Goal: Information Seeking & Learning: Learn about a topic

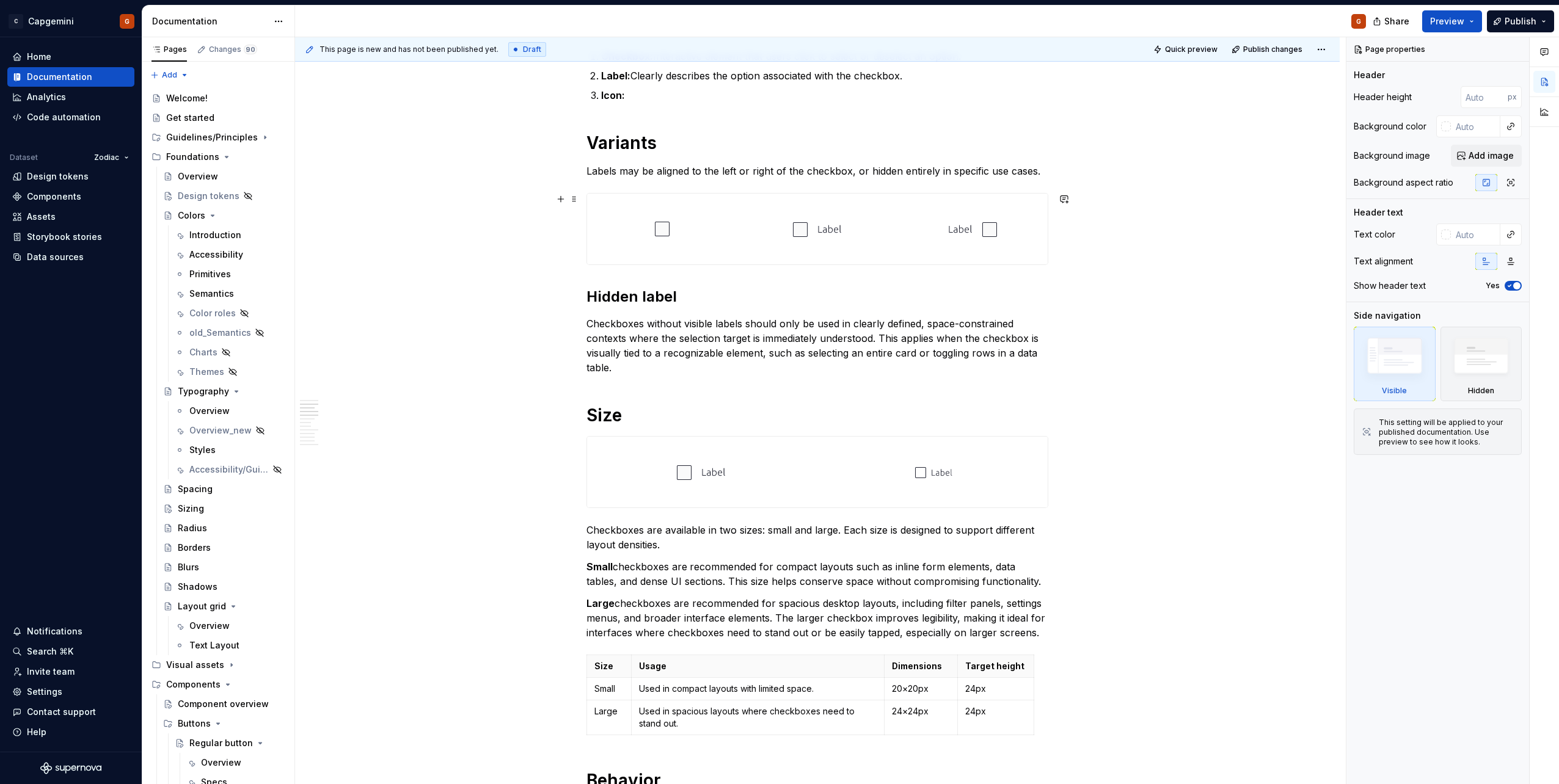
scroll to position [672, 0]
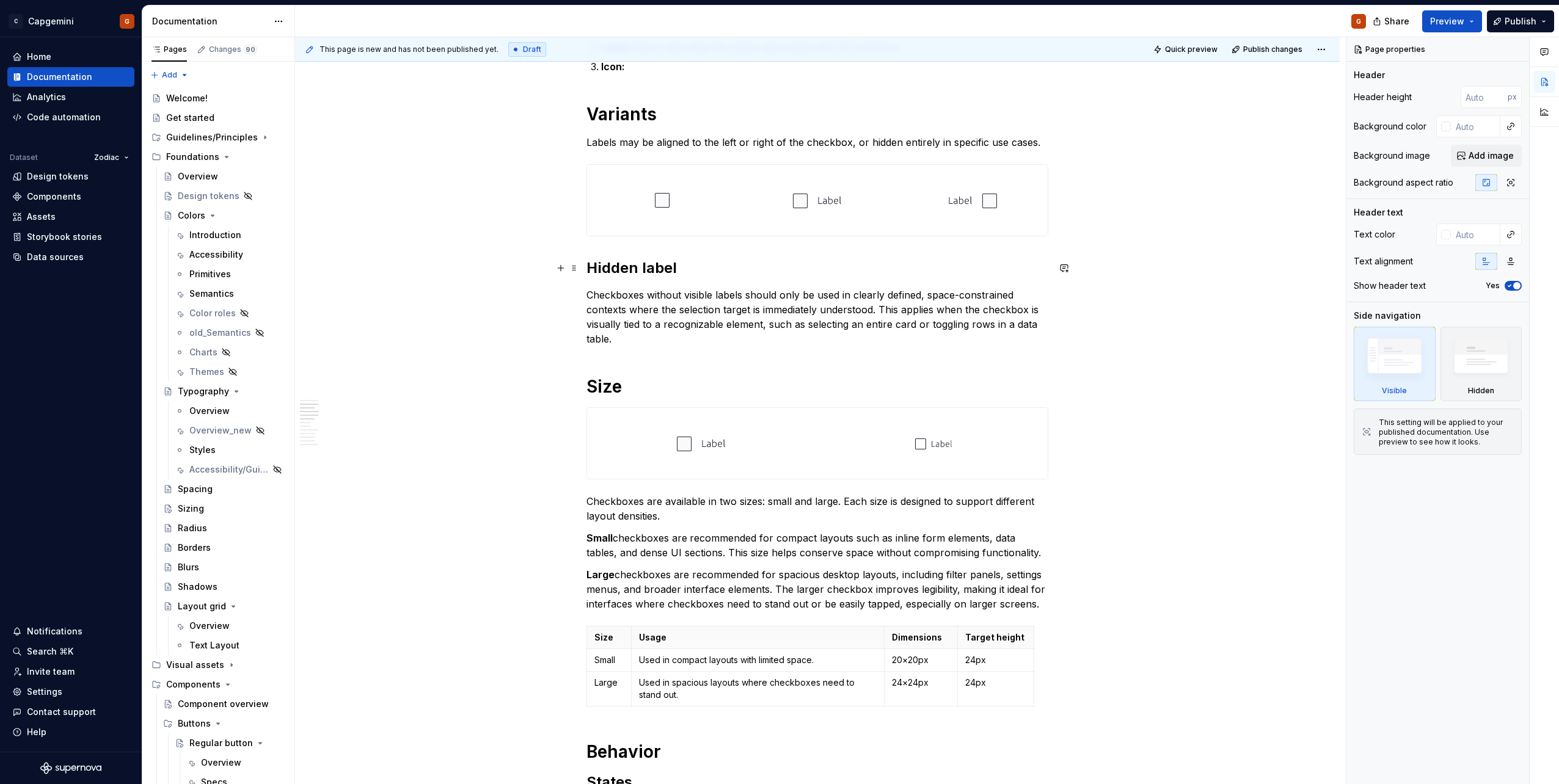
click at [651, 269] on h2 "Hidden label" at bounding box center [818, 268] width 462 height 19
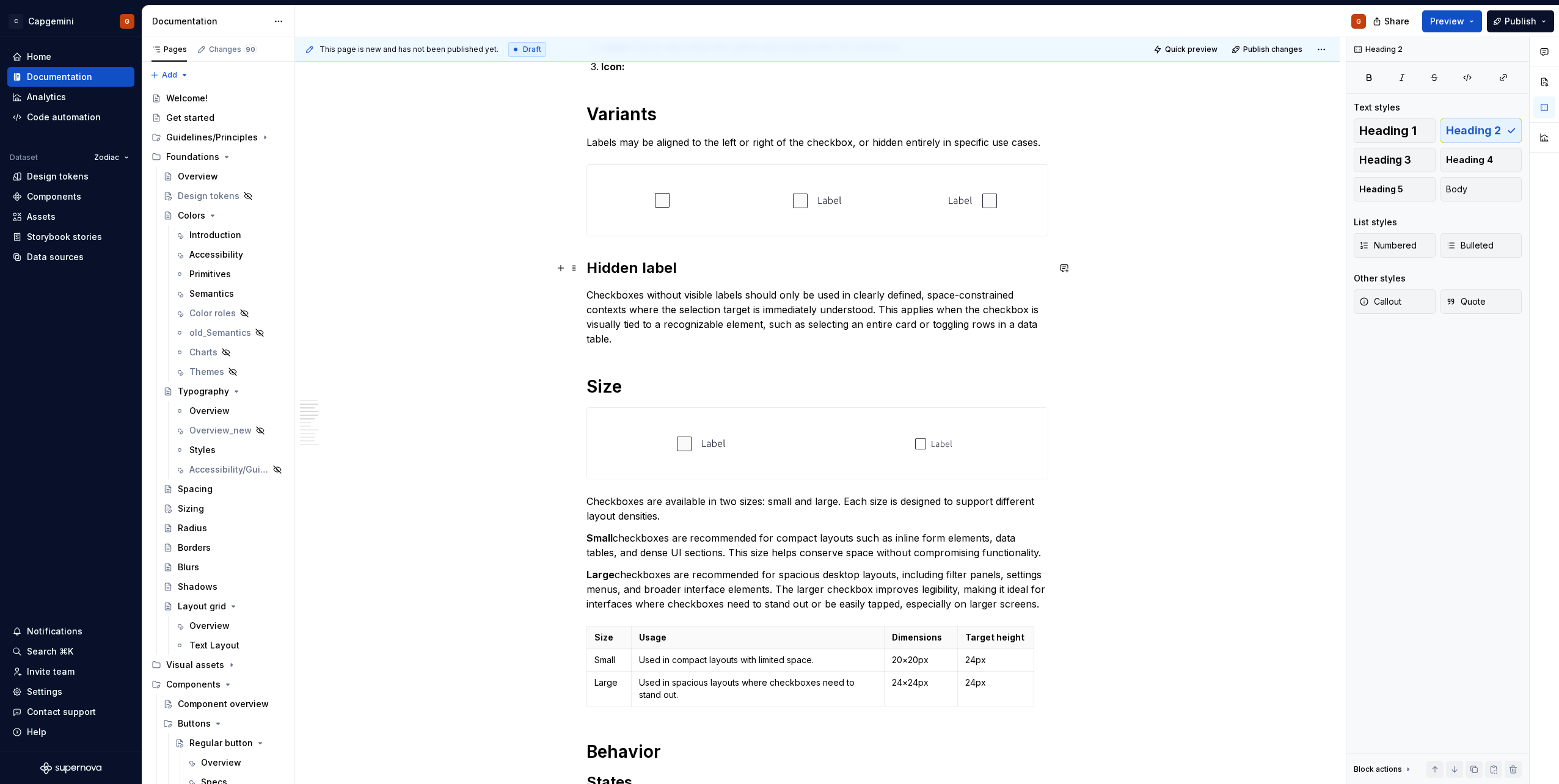
click at [651, 269] on h2 "Hidden label" at bounding box center [818, 268] width 462 height 19
click at [652, 270] on h2 "Hidden label" at bounding box center [818, 268] width 462 height 19
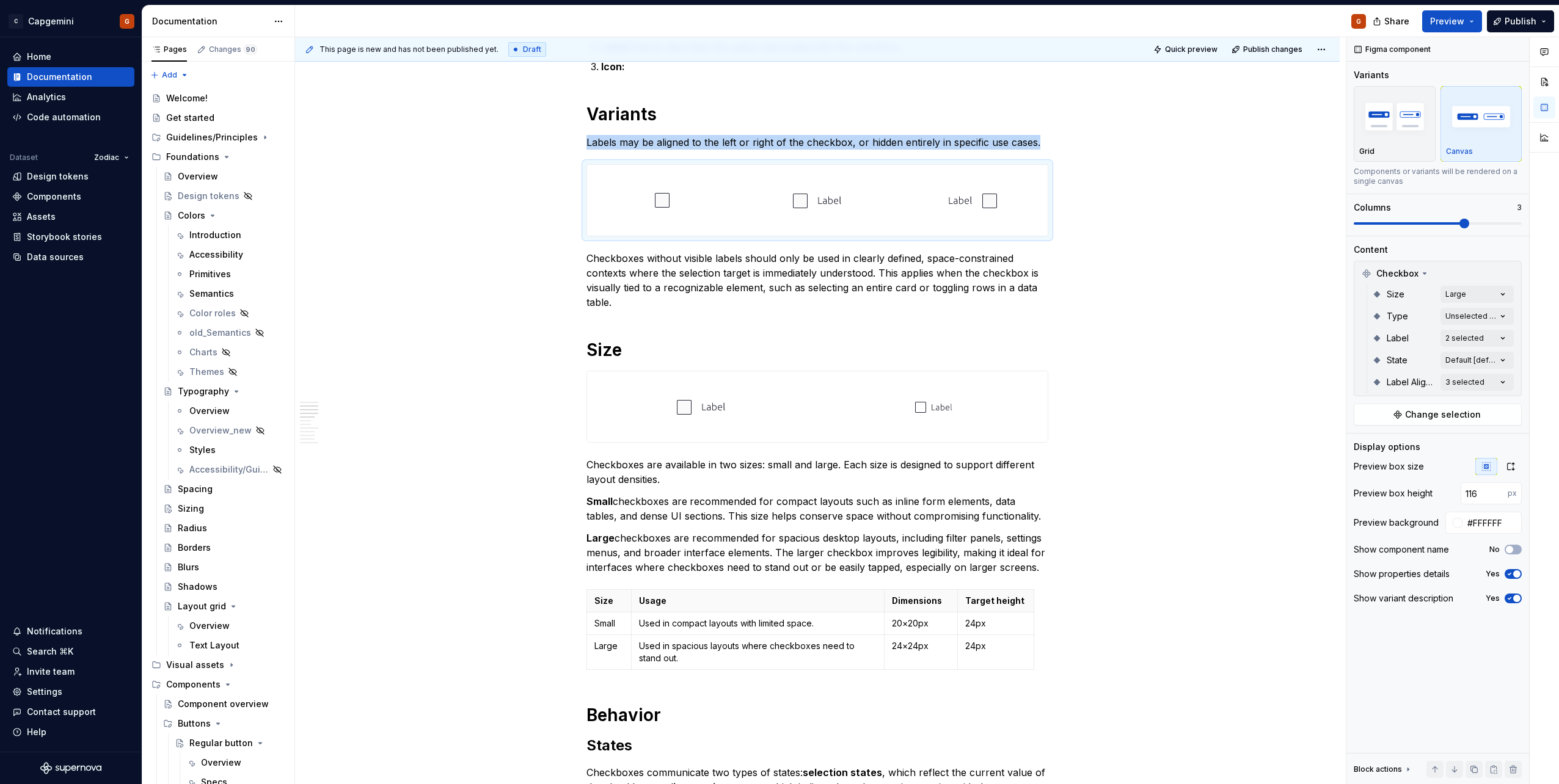
type textarea "*"
click at [673, 276] on p "Checkboxes without visible labels should only be used in clearly defined, space…" at bounding box center [818, 280] width 462 height 58
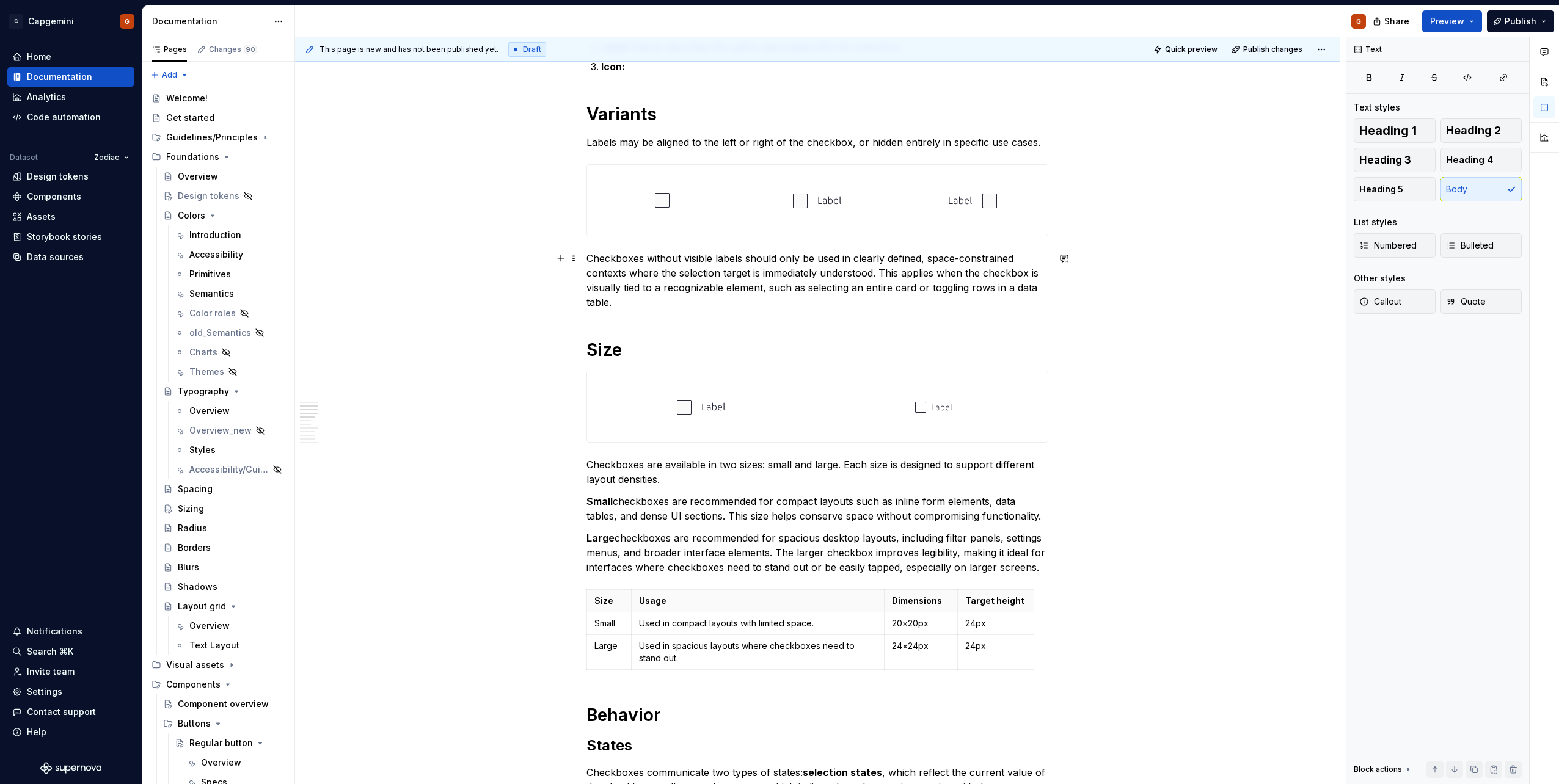
click at [661, 259] on p "Checkboxes without visible labels should only be used in clearly defined, space…" at bounding box center [818, 280] width 462 height 58
click at [683, 259] on p "Checkboxes without visible labels should only be used in clearly defined, space…" at bounding box center [818, 280] width 462 height 58
drag, startPoint x: 712, startPoint y: 258, endPoint x: 666, endPoint y: 256, distance: 46.0
click at [666, 256] on p "Checkboxes without visible labels should only be used in clearly defined, space…" at bounding box center [818, 280] width 462 height 58
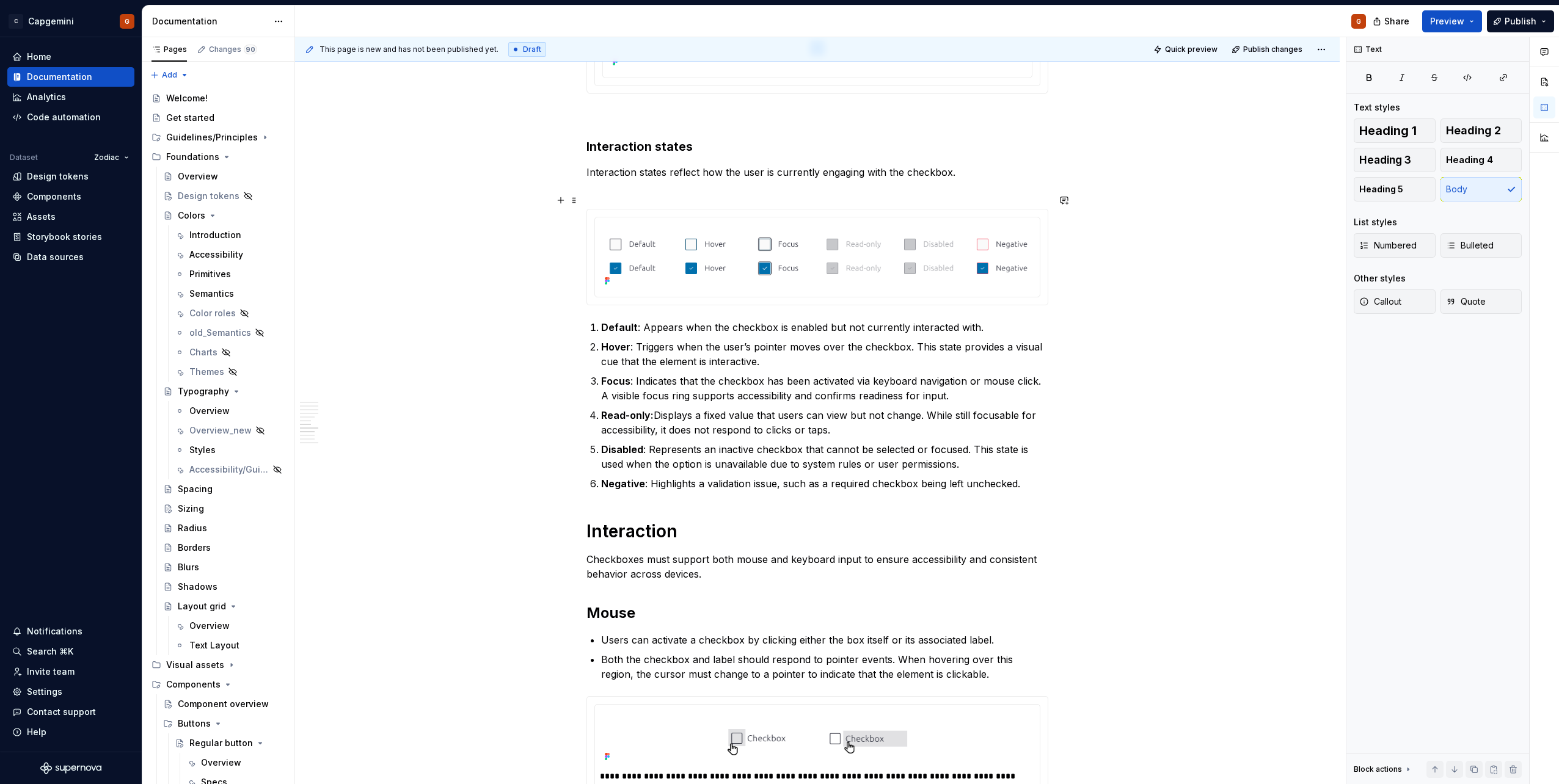
scroll to position [1843, 0]
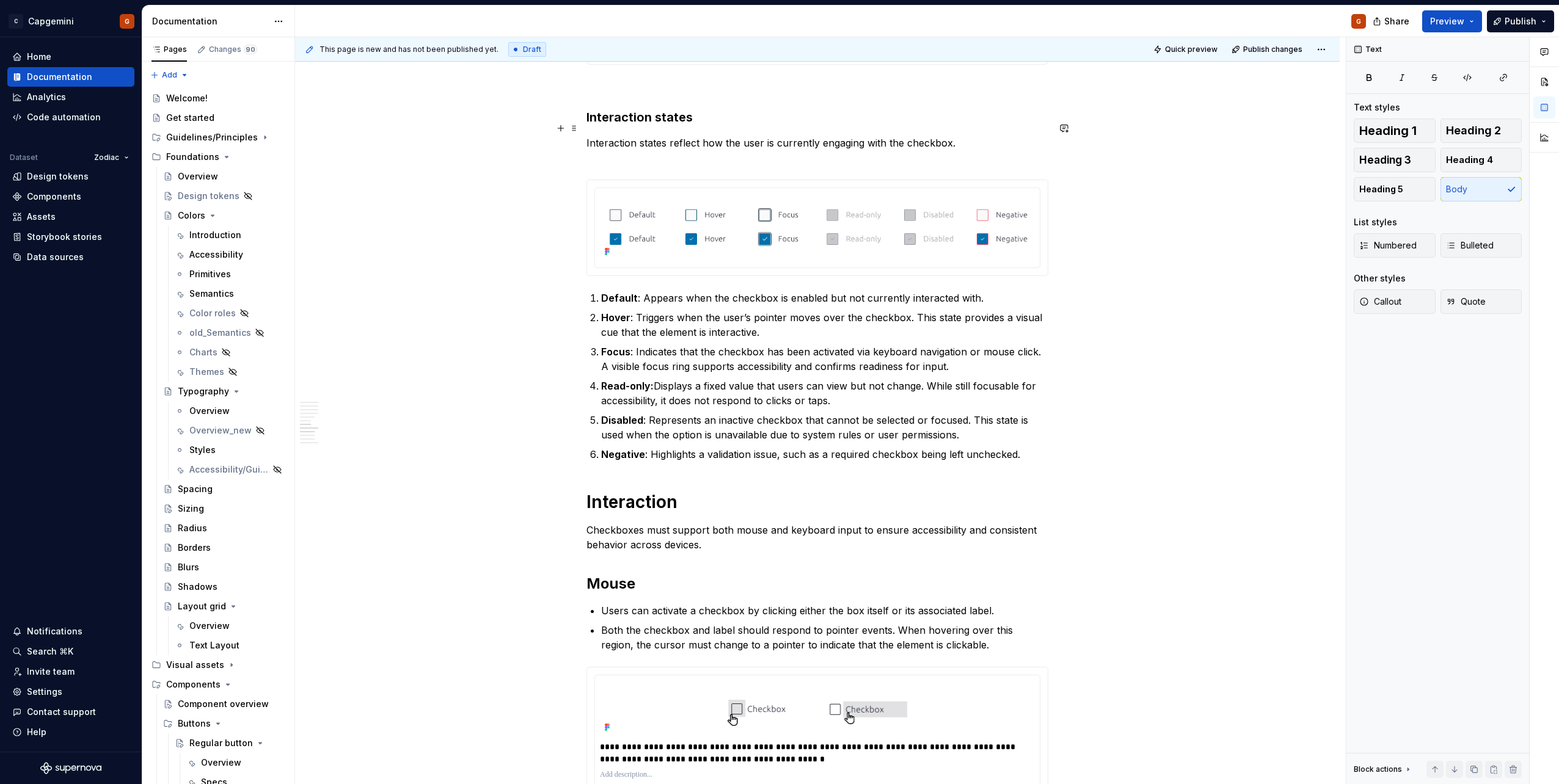
click at [604, 148] on p "Interaction states reflect how the user is currently engaging with the checkbox." at bounding box center [818, 150] width 462 height 30
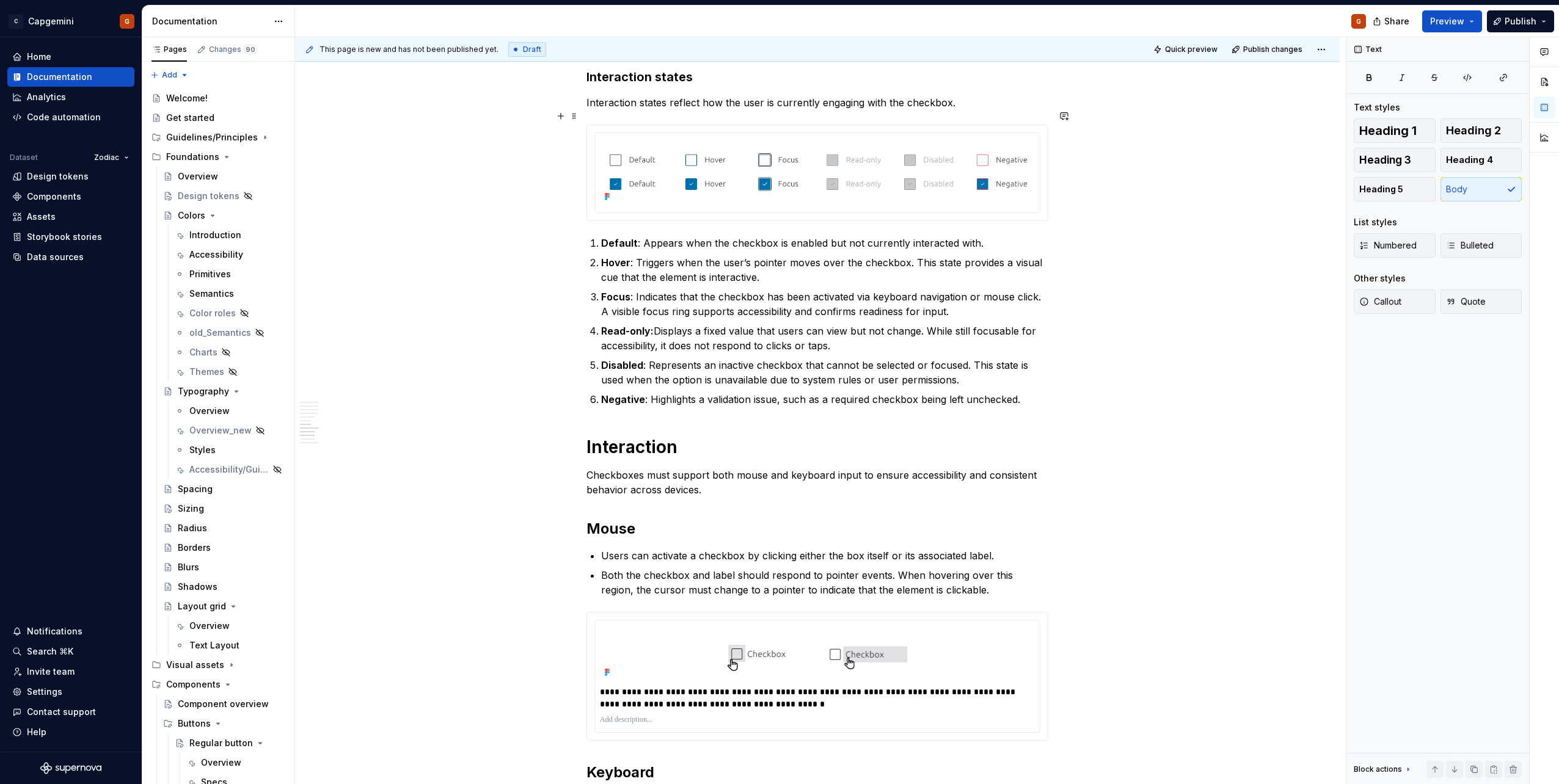
scroll to position [1904, 0]
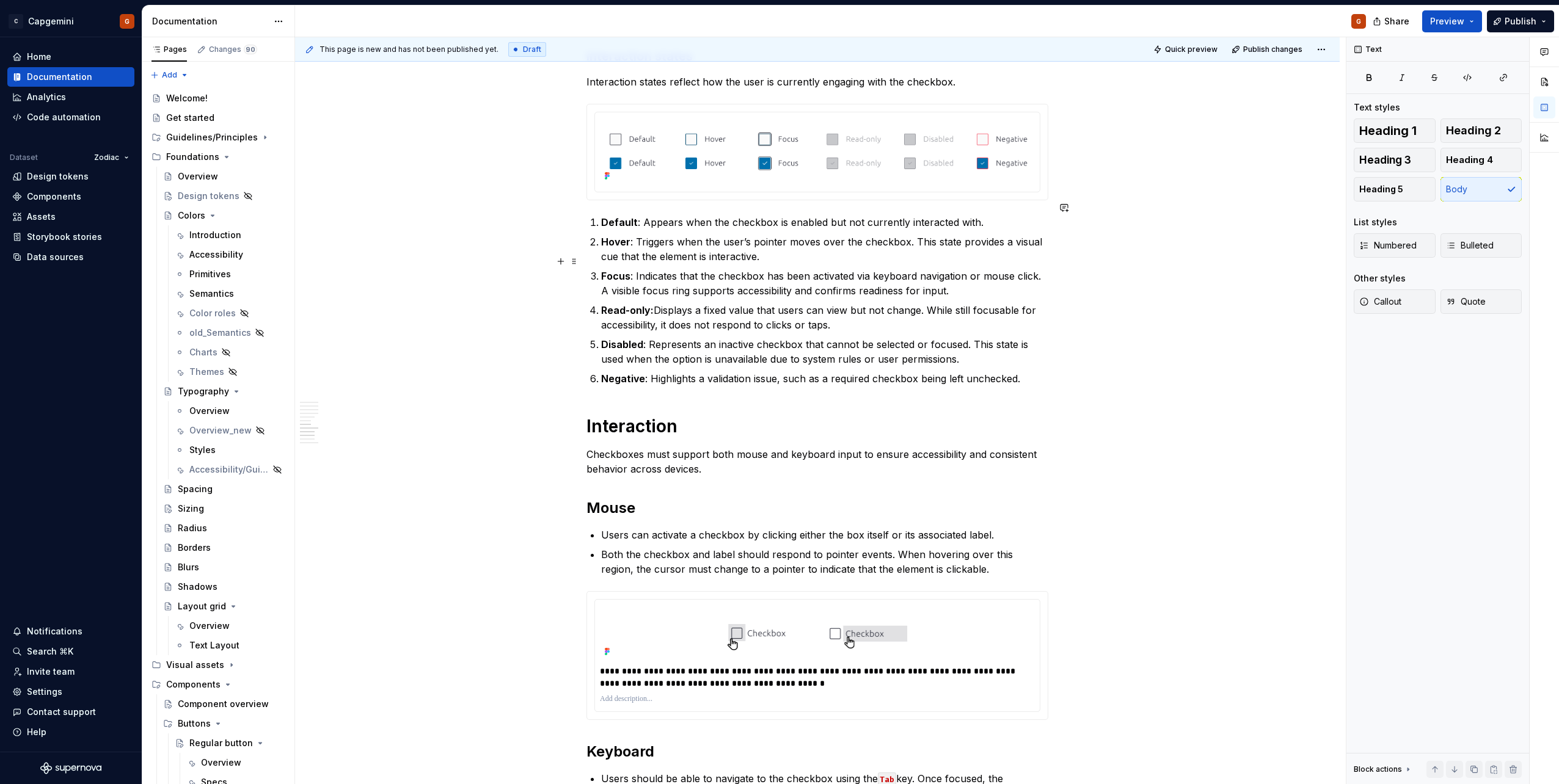
click at [680, 280] on p "Focus : Indicates that the checkbox has been activated via keyboard navigation …" at bounding box center [824, 283] width 447 height 30
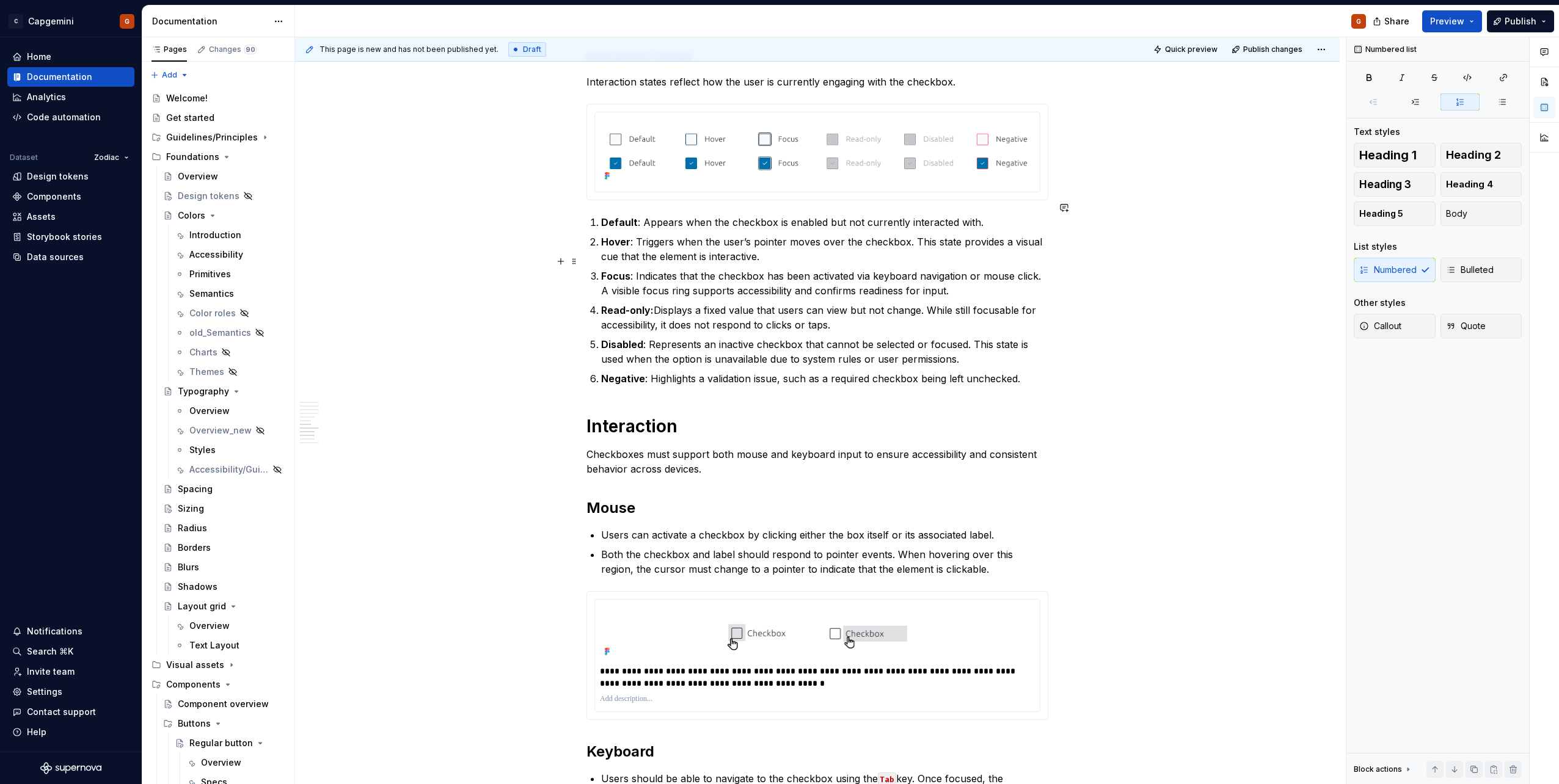
click at [680, 280] on p "Focus : Indicates that the checkbox has been activated via keyboard navigation …" at bounding box center [824, 283] width 447 height 30
click at [683, 279] on p "Focus : Indicates that the checkbox has been activated via keyboard navigation …" at bounding box center [824, 283] width 447 height 30
click at [676, 277] on p "Focus : Indicates that the checkbox has been activated via keyboard navigation …" at bounding box center [824, 283] width 447 height 30
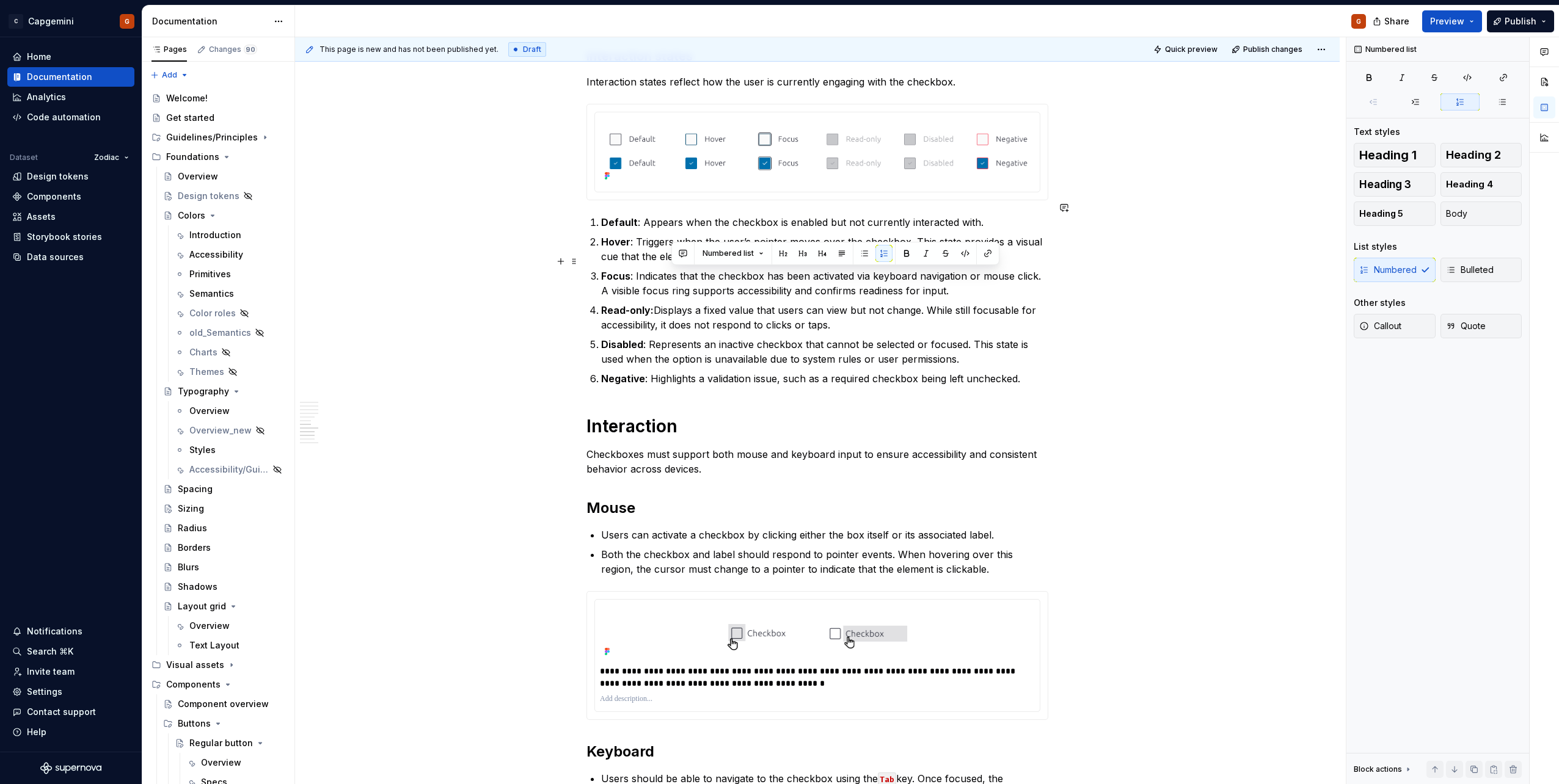
click at [669, 276] on p "Focus : Indicates that the checkbox has been activated via keyboard navigation …" at bounding box center [824, 283] width 447 height 30
drag, startPoint x: 670, startPoint y: 276, endPoint x: 689, endPoint y: 275, distance: 19.0
click at [689, 275] on p "Focus : Indicates that the checkbox has been activated via keyboard navigation …" at bounding box center [824, 283] width 447 height 30
click at [653, 274] on p "Focus : Indicates that the checkbox has been activated via keyboard navigation …" at bounding box center [824, 283] width 447 height 30
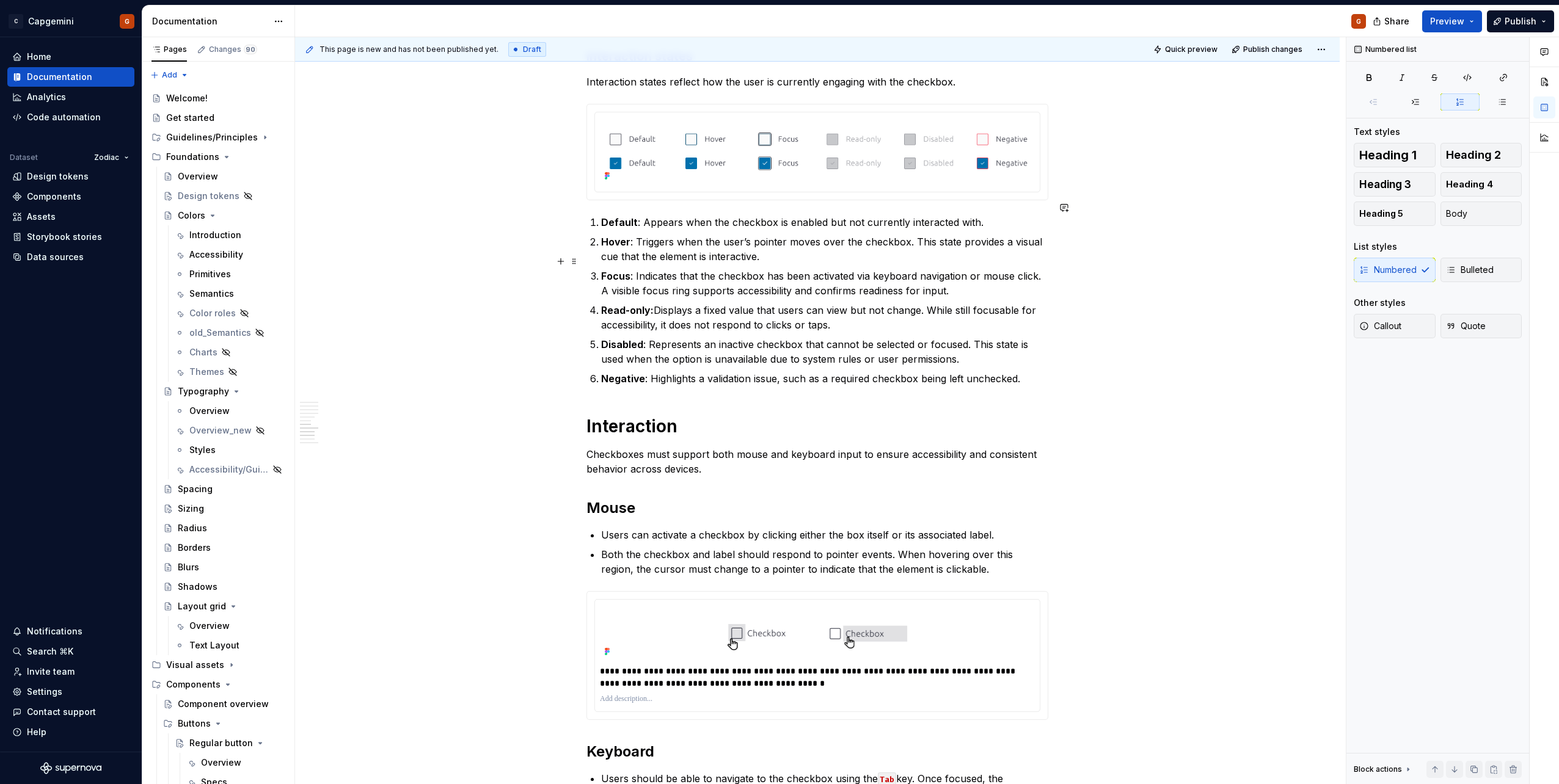
click at [681, 275] on p "Focus : Indicates that the checkbox has been activated via keyboard navigation …" at bounding box center [824, 283] width 447 height 30
click at [902, 215] on p "Default : Appears when the checkbox is enabled but not currently interacted wit…" at bounding box center [824, 222] width 447 height 15
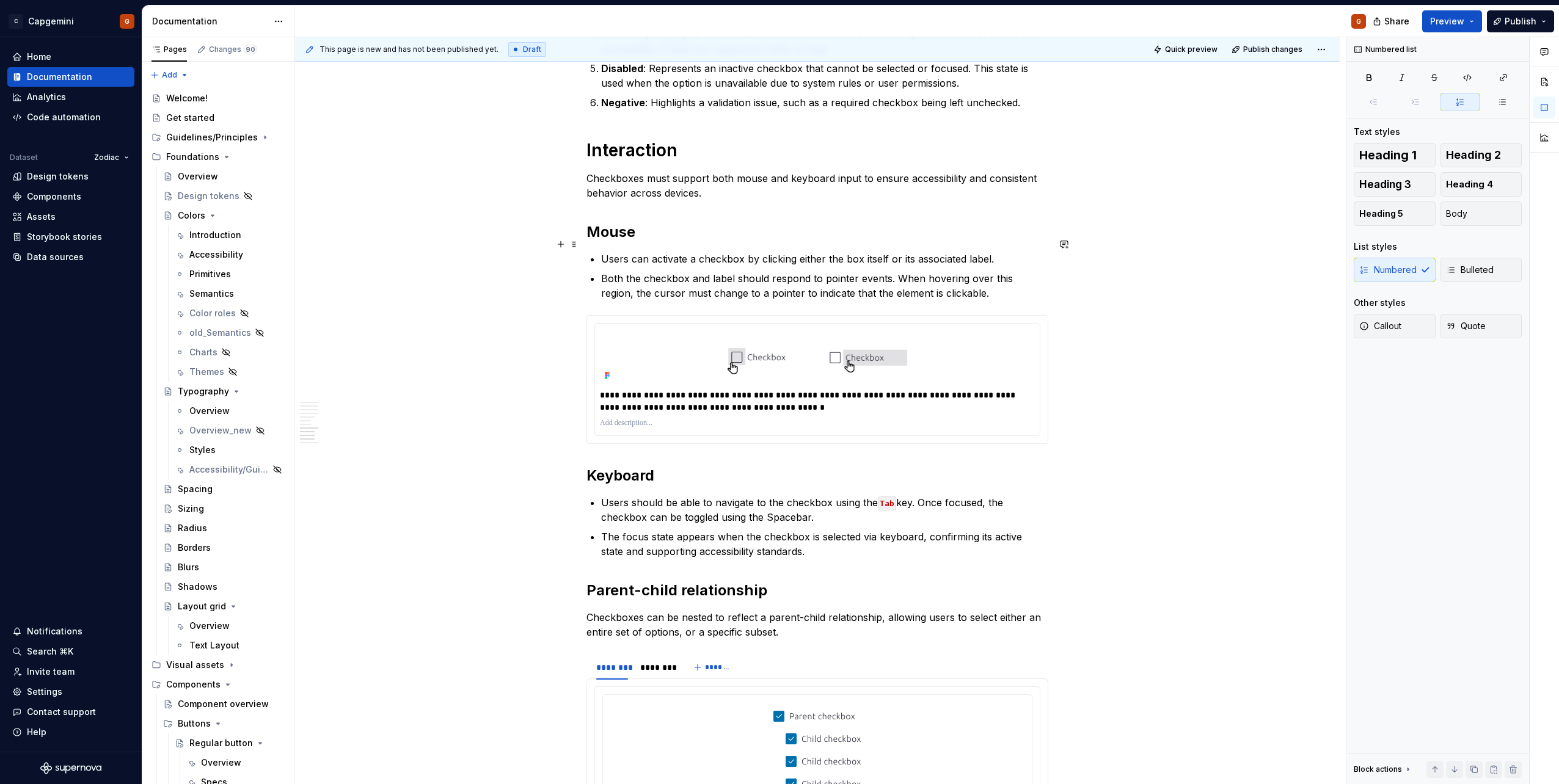
scroll to position [2148, 0]
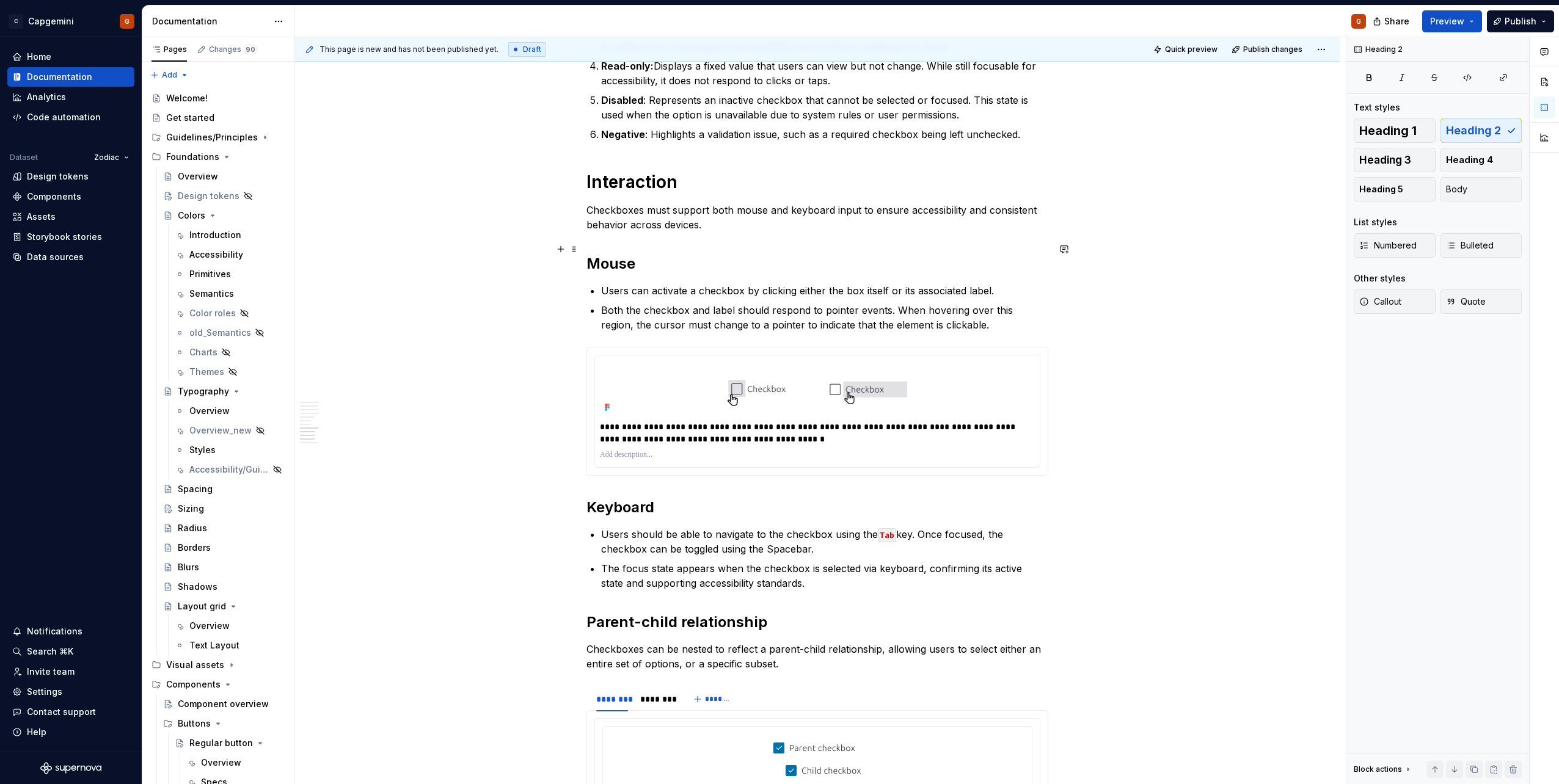
click at [655, 254] on h2 "Mouse" at bounding box center [818, 264] width 462 height 19
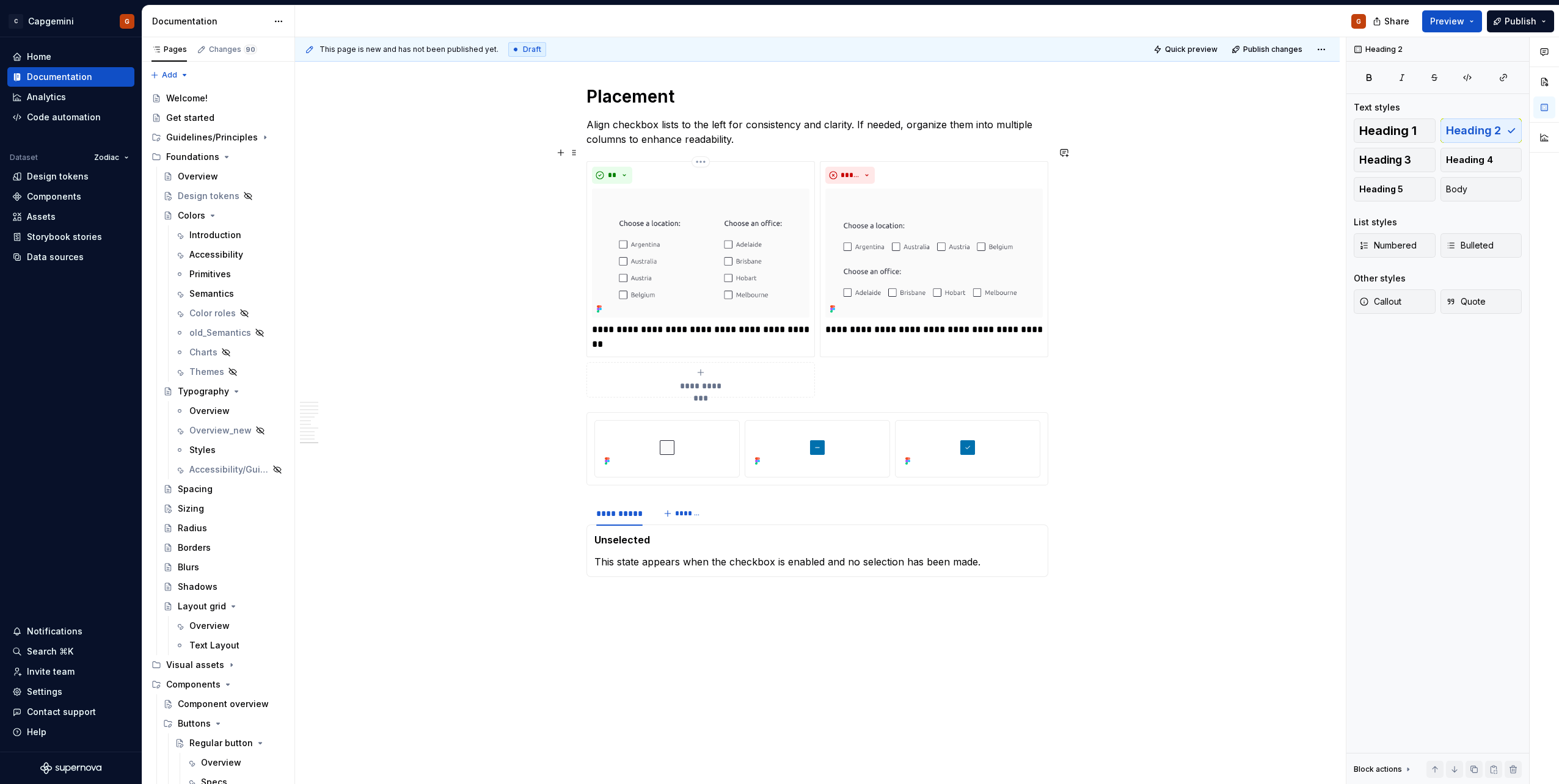
scroll to position [3568, 0]
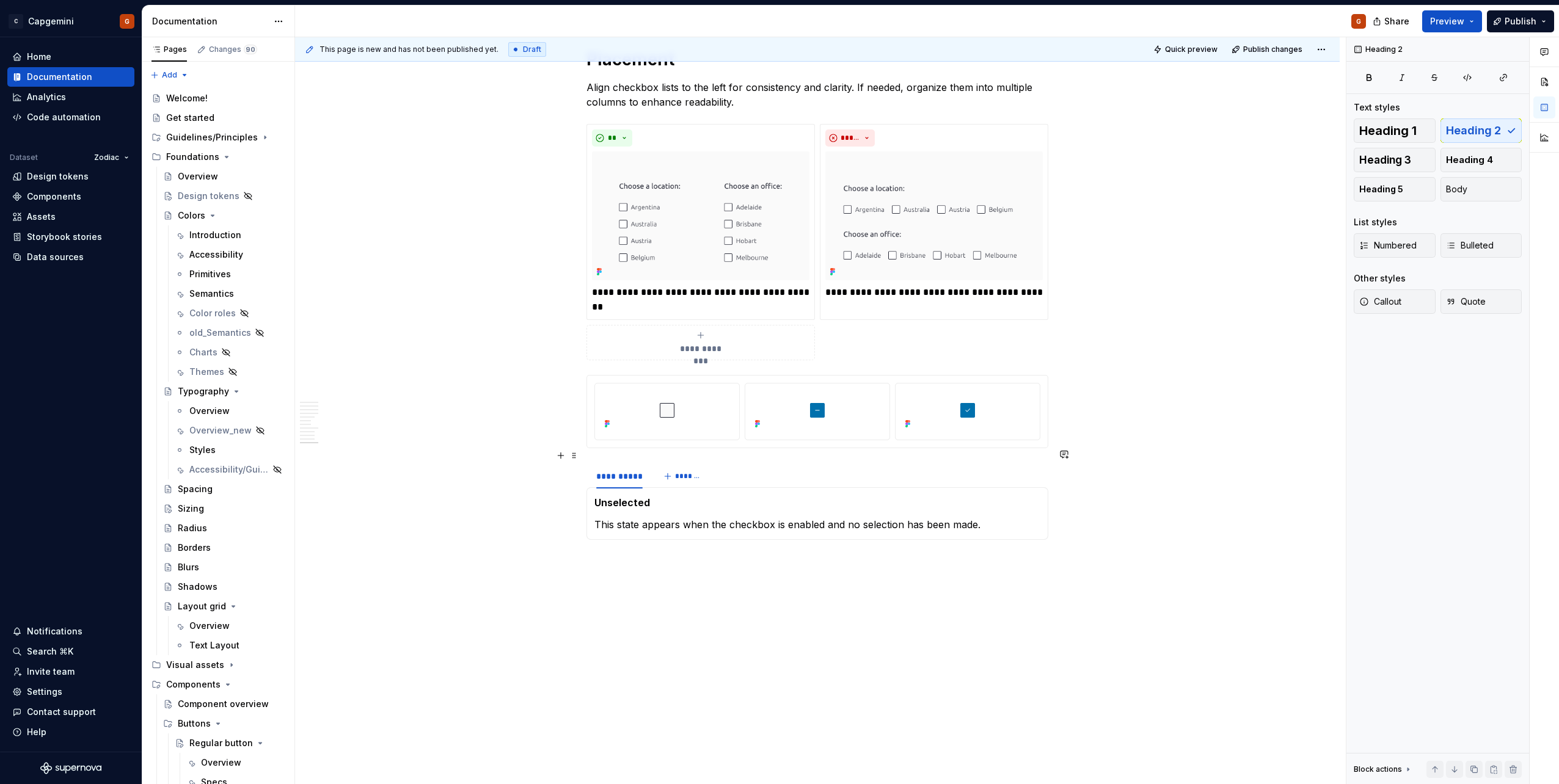
click at [731, 466] on div "**********" at bounding box center [818, 477] width 462 height 24
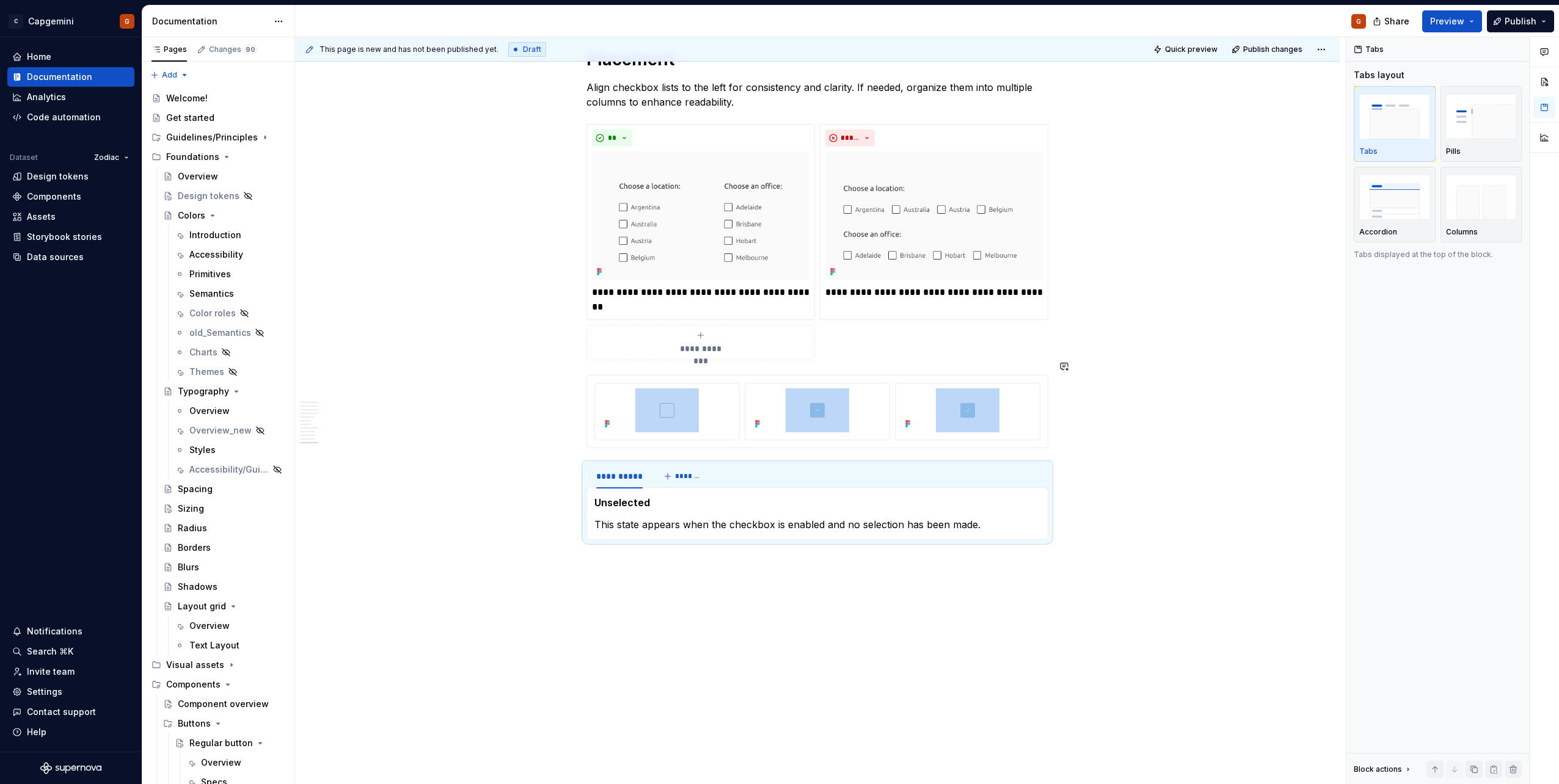
click at [616, 376] on div at bounding box center [817, 411] width 461 height 72
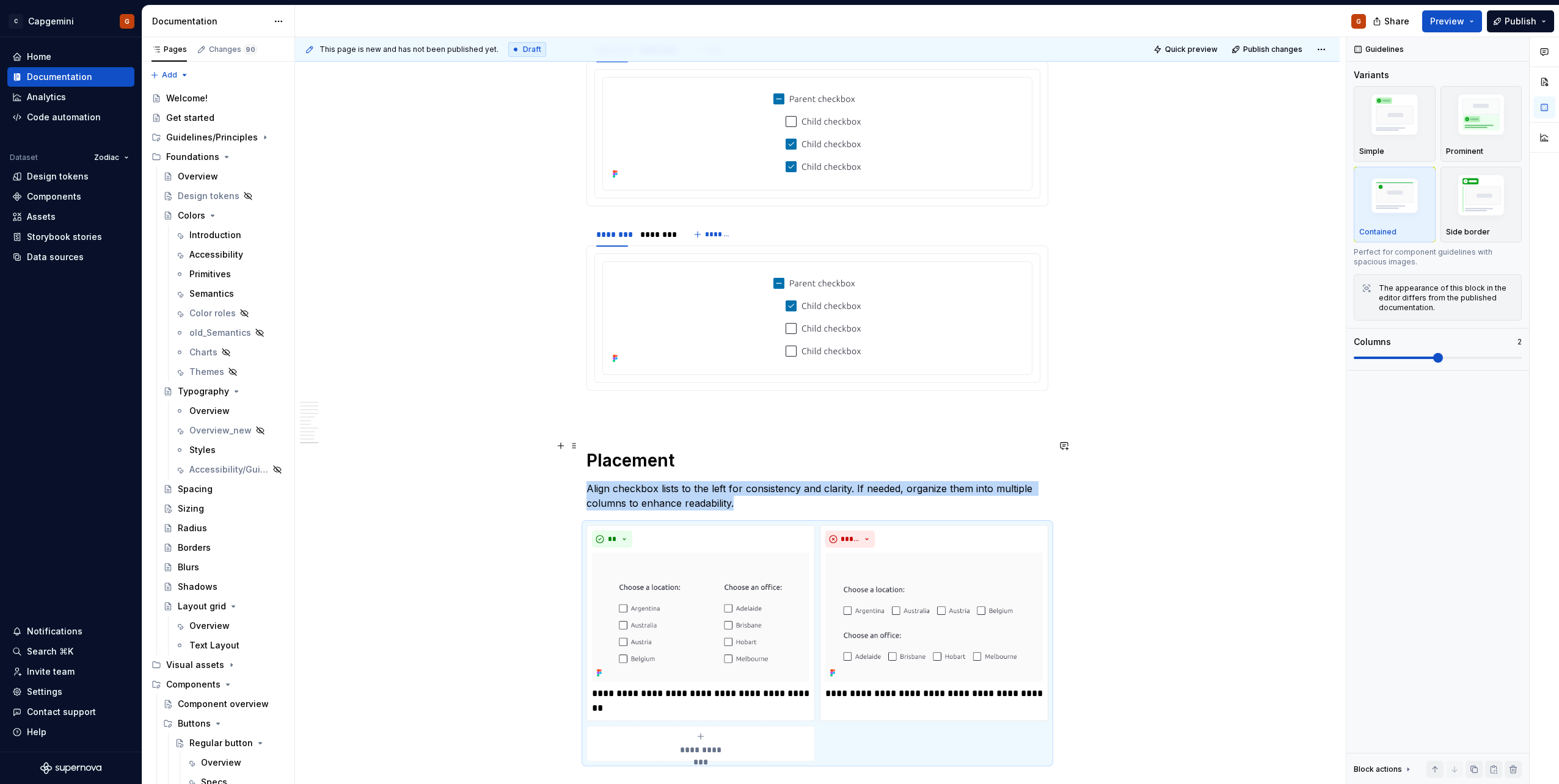
scroll to position [3073, 0]
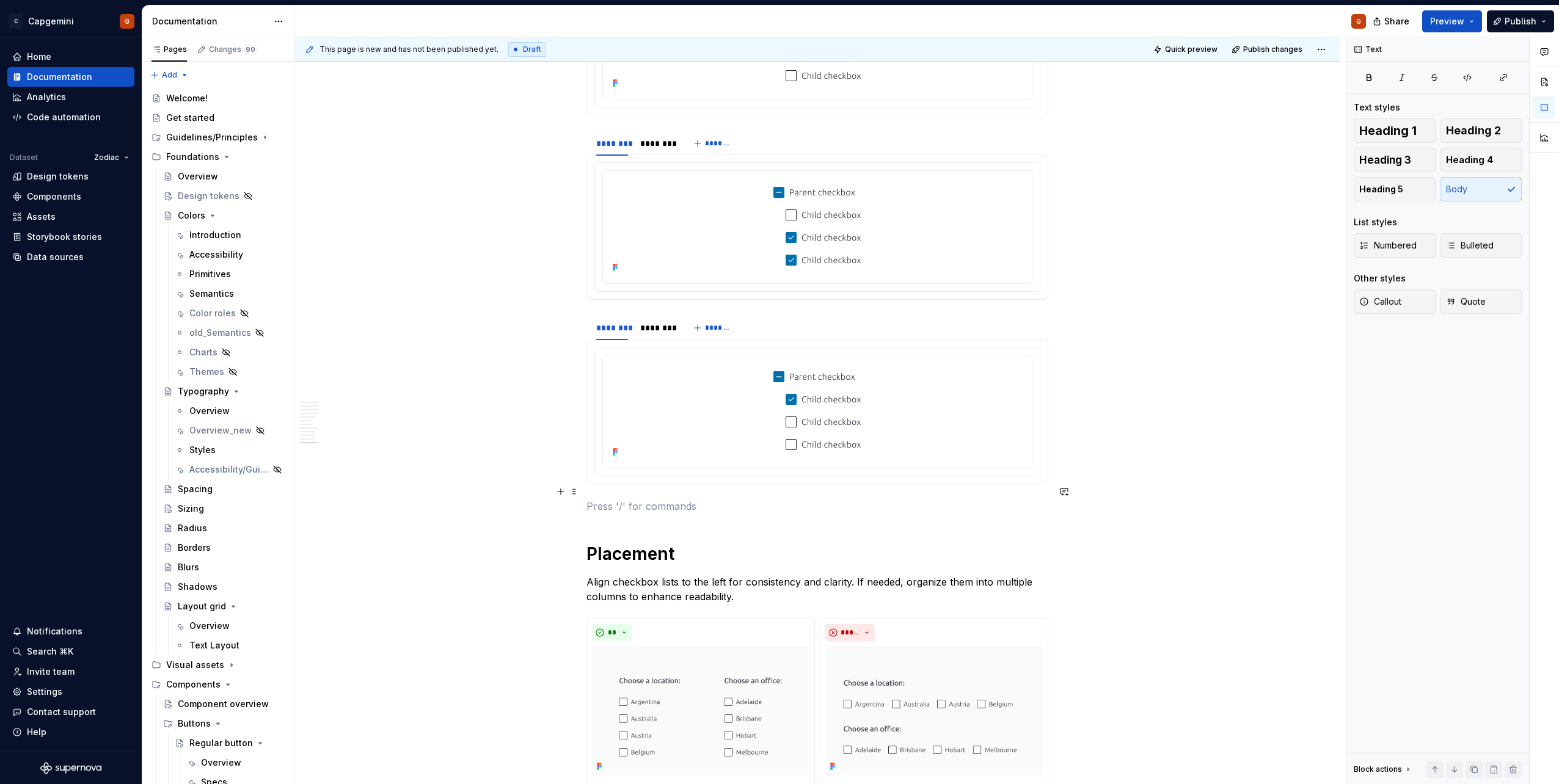
click at [612, 499] on p at bounding box center [818, 506] width 462 height 15
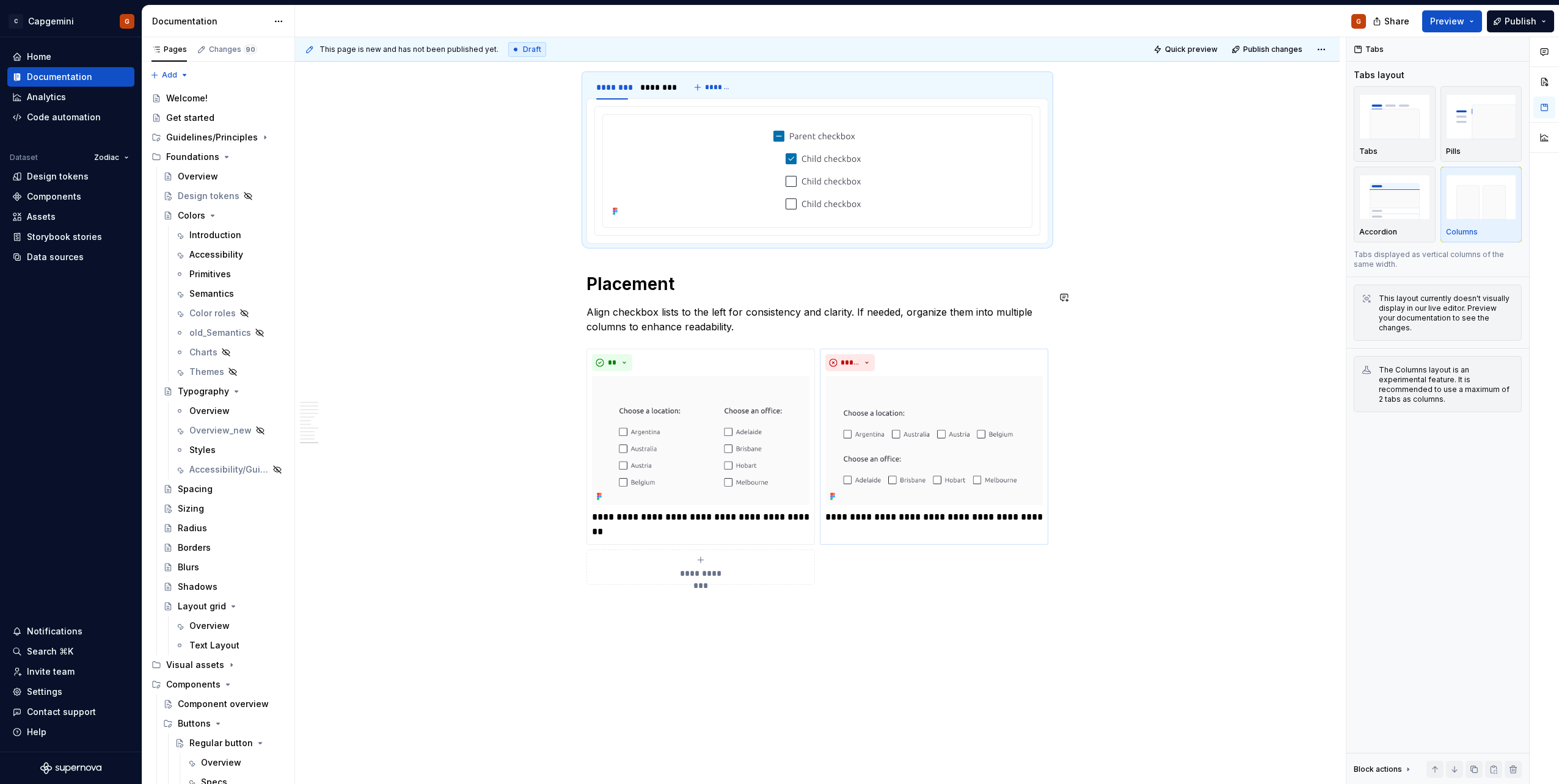
scroll to position [3317, 0]
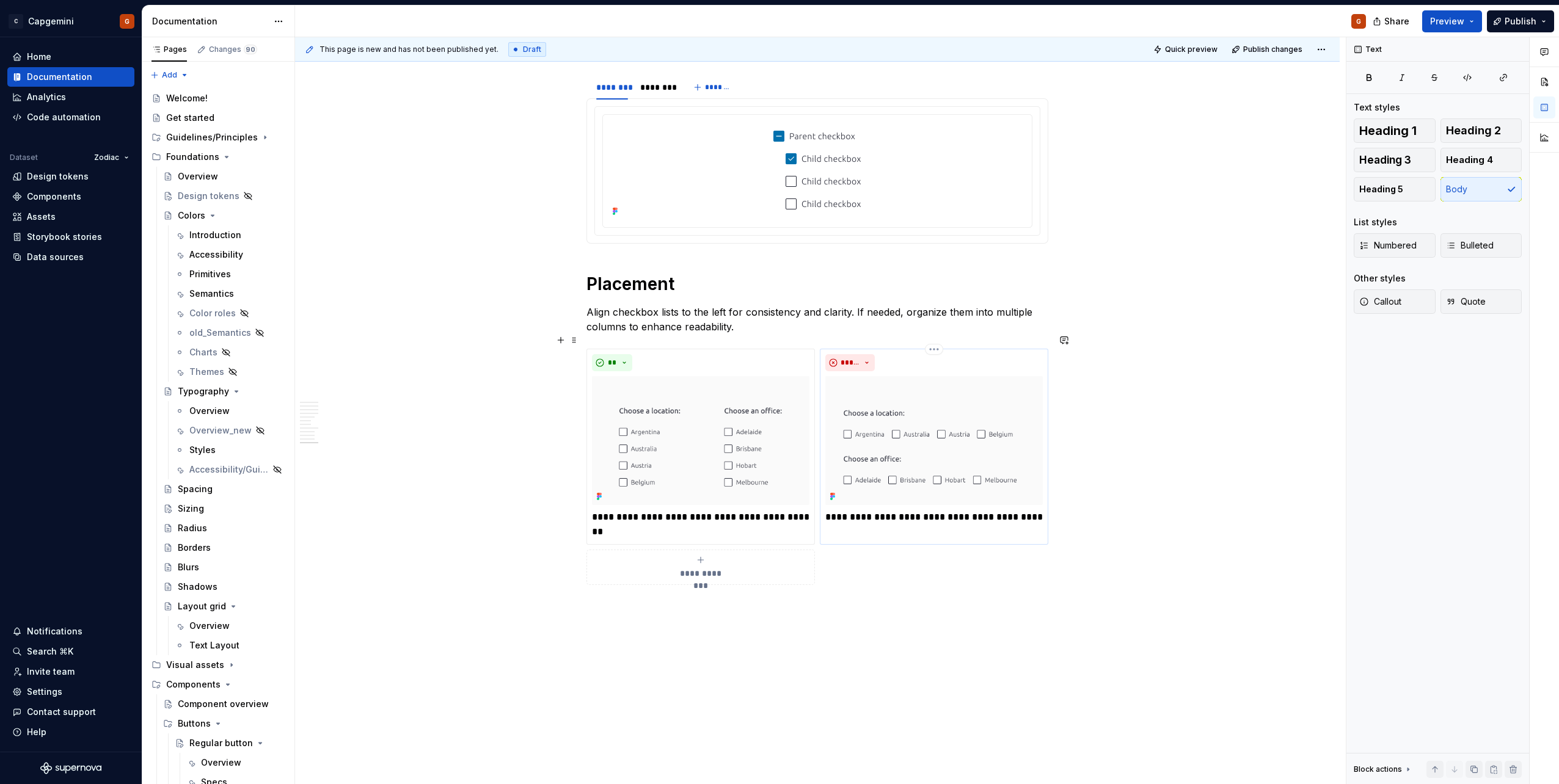
scroll to position [3378, 0]
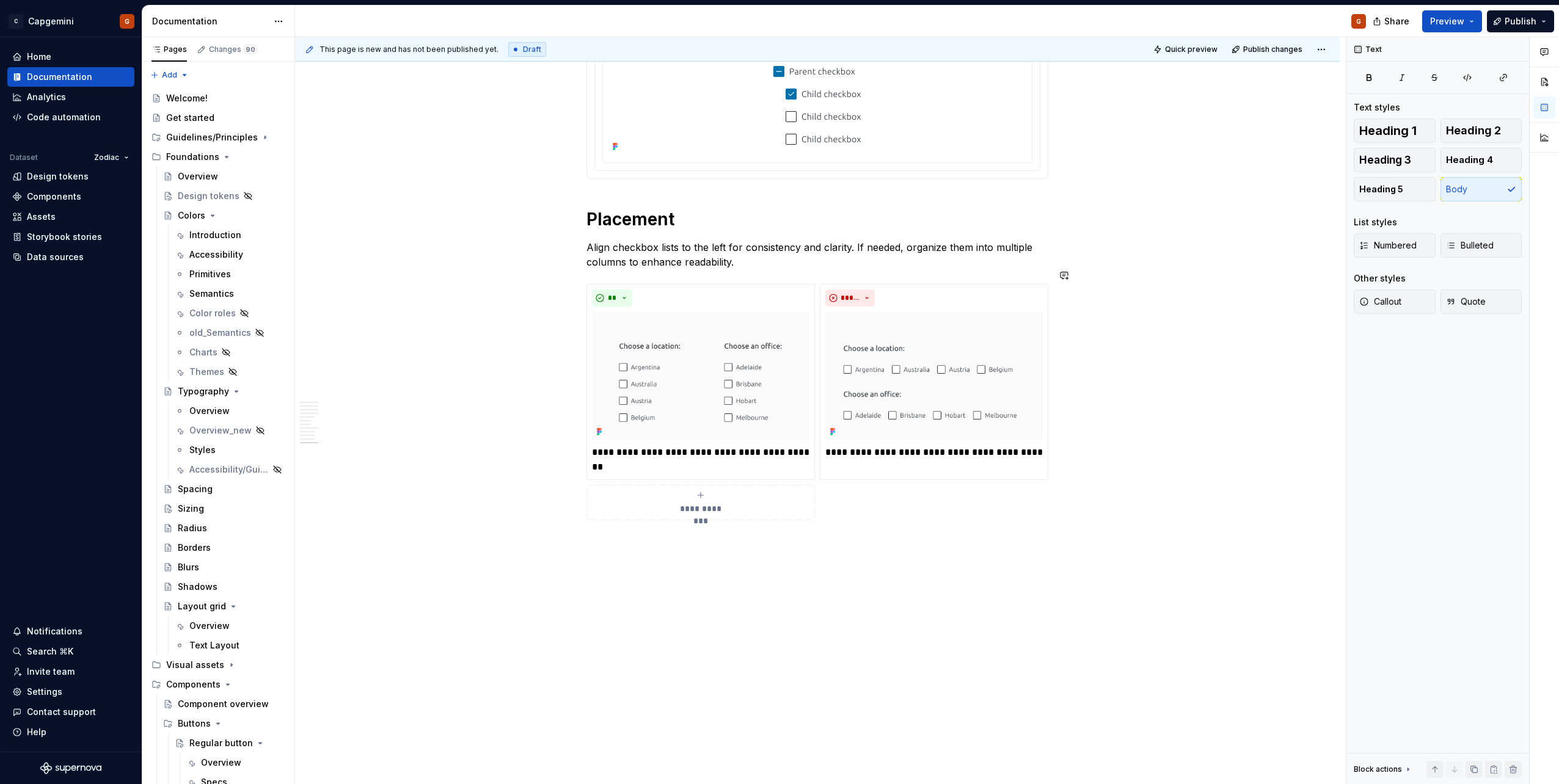
click at [639, 557] on p at bounding box center [818, 565] width 462 height 15
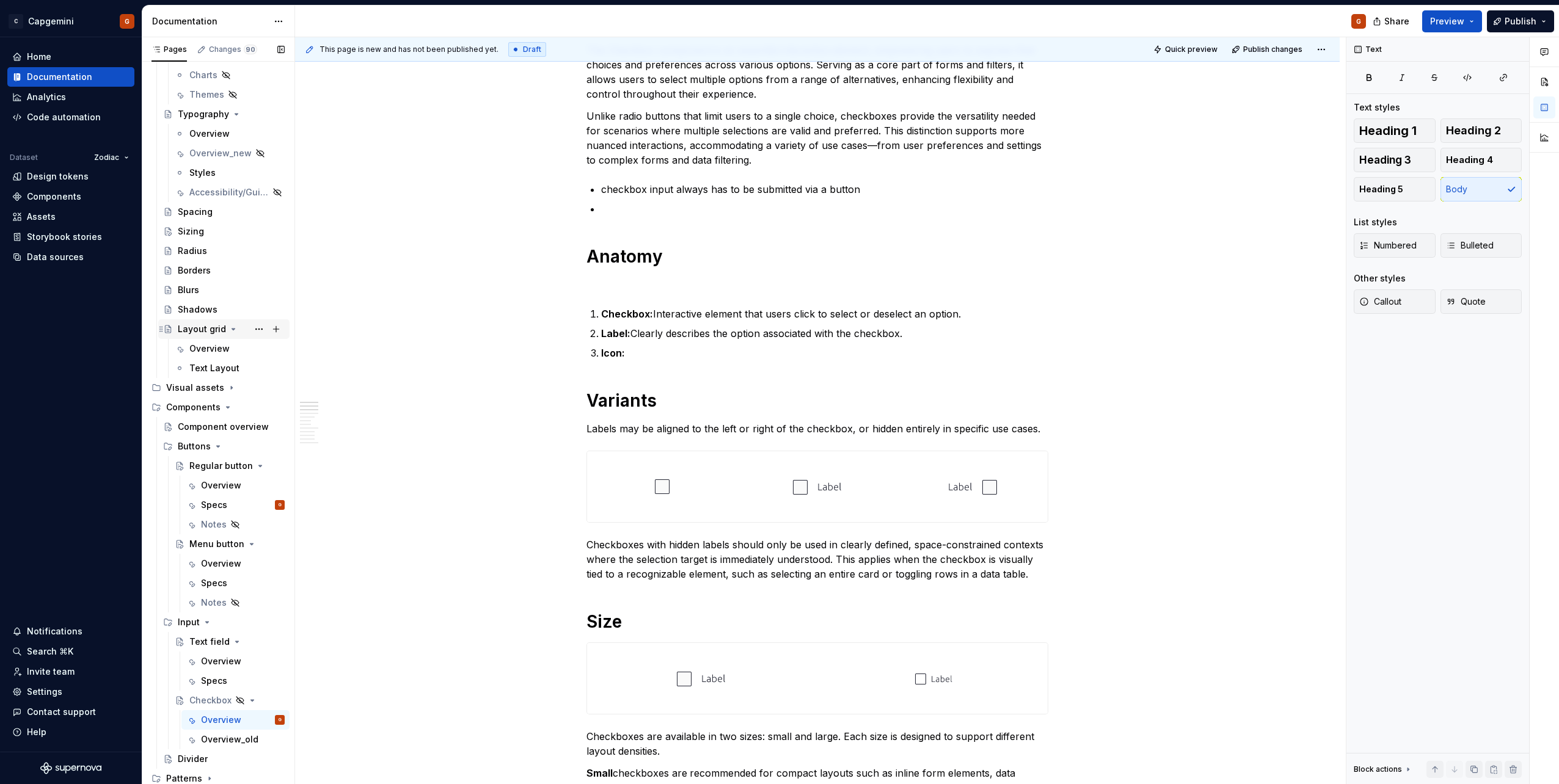
scroll to position [317, 0]
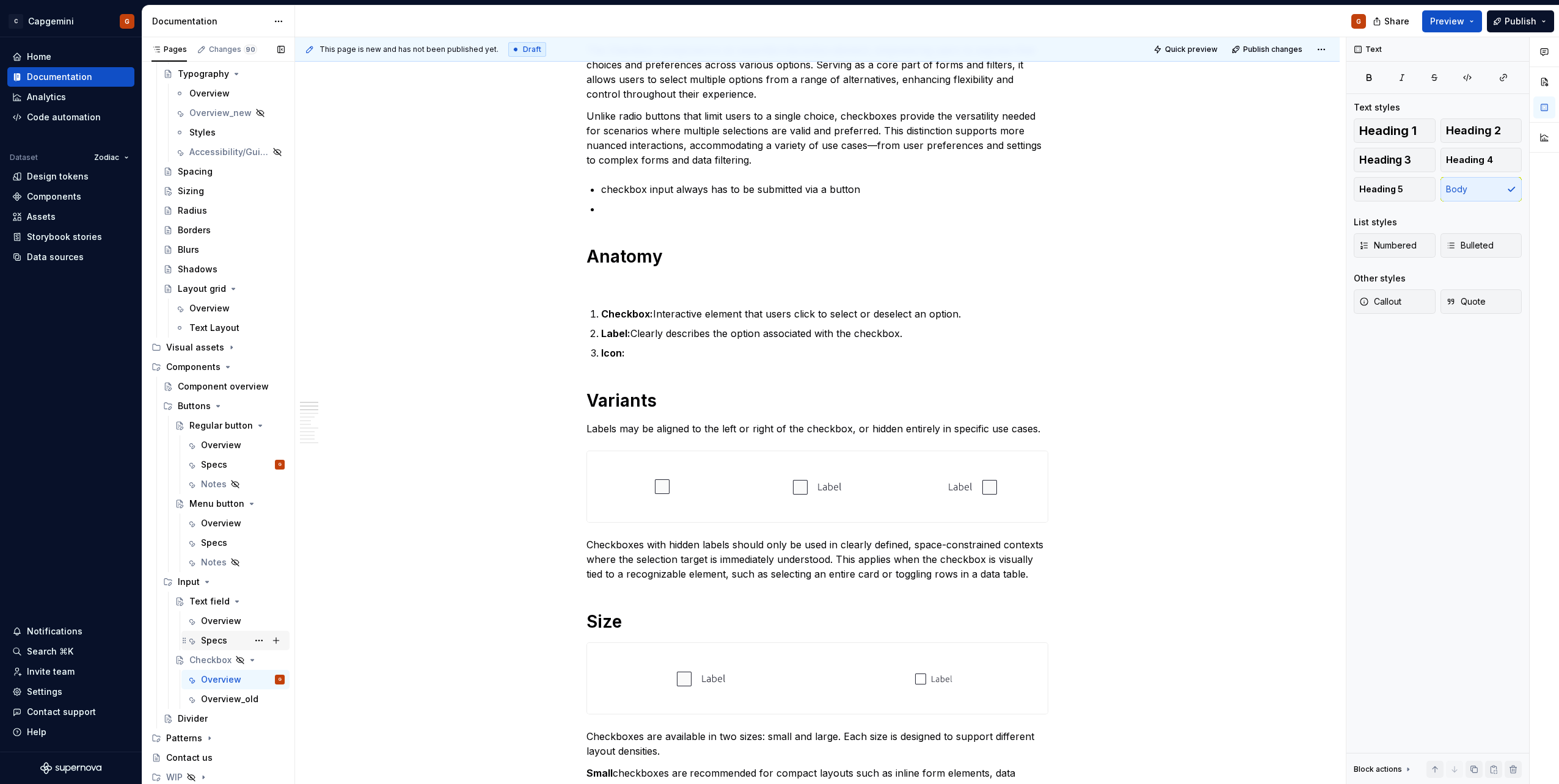
click at [221, 643] on div "Specs" at bounding box center [214, 640] width 26 height 12
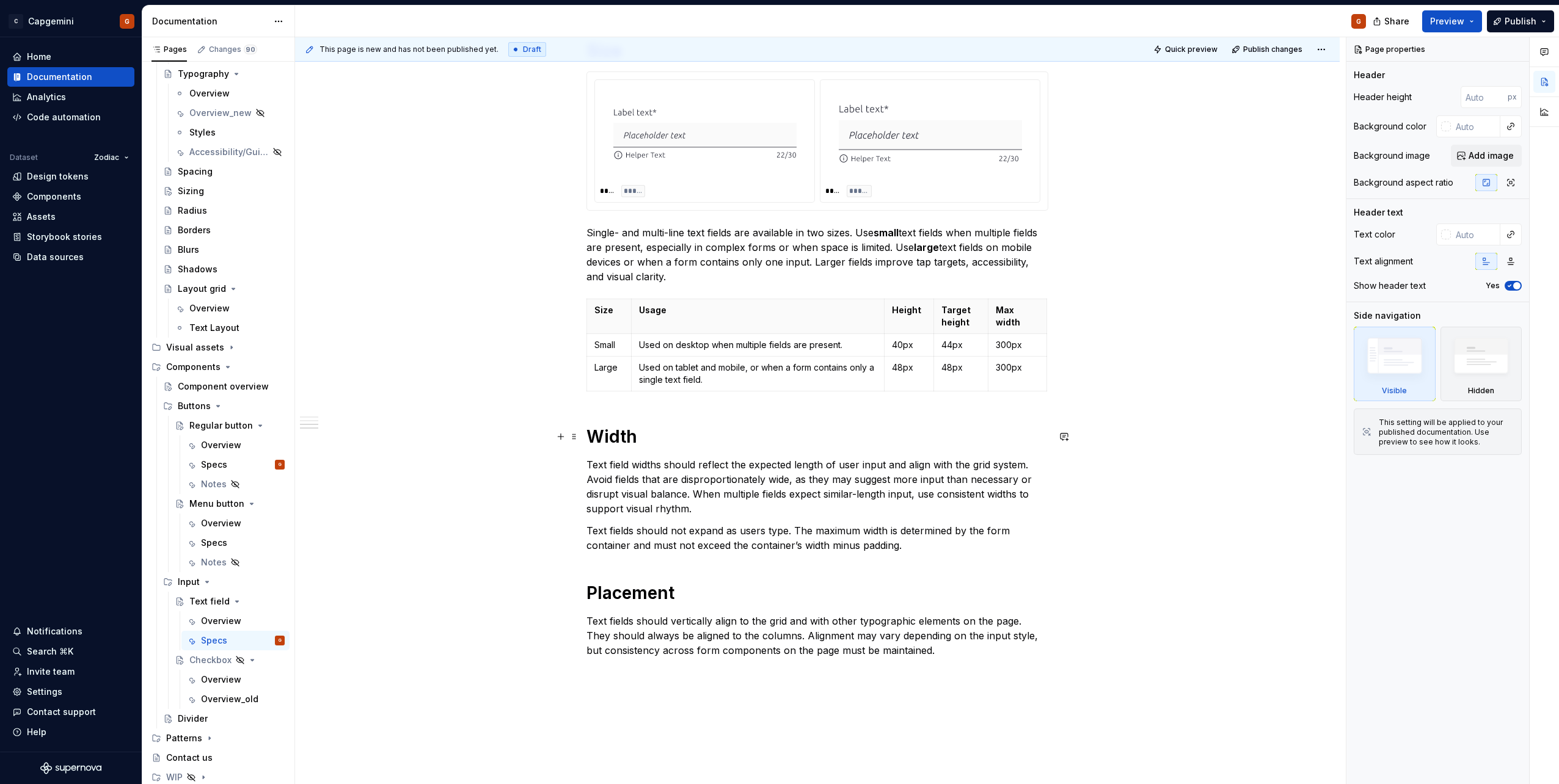
scroll to position [1091, 0]
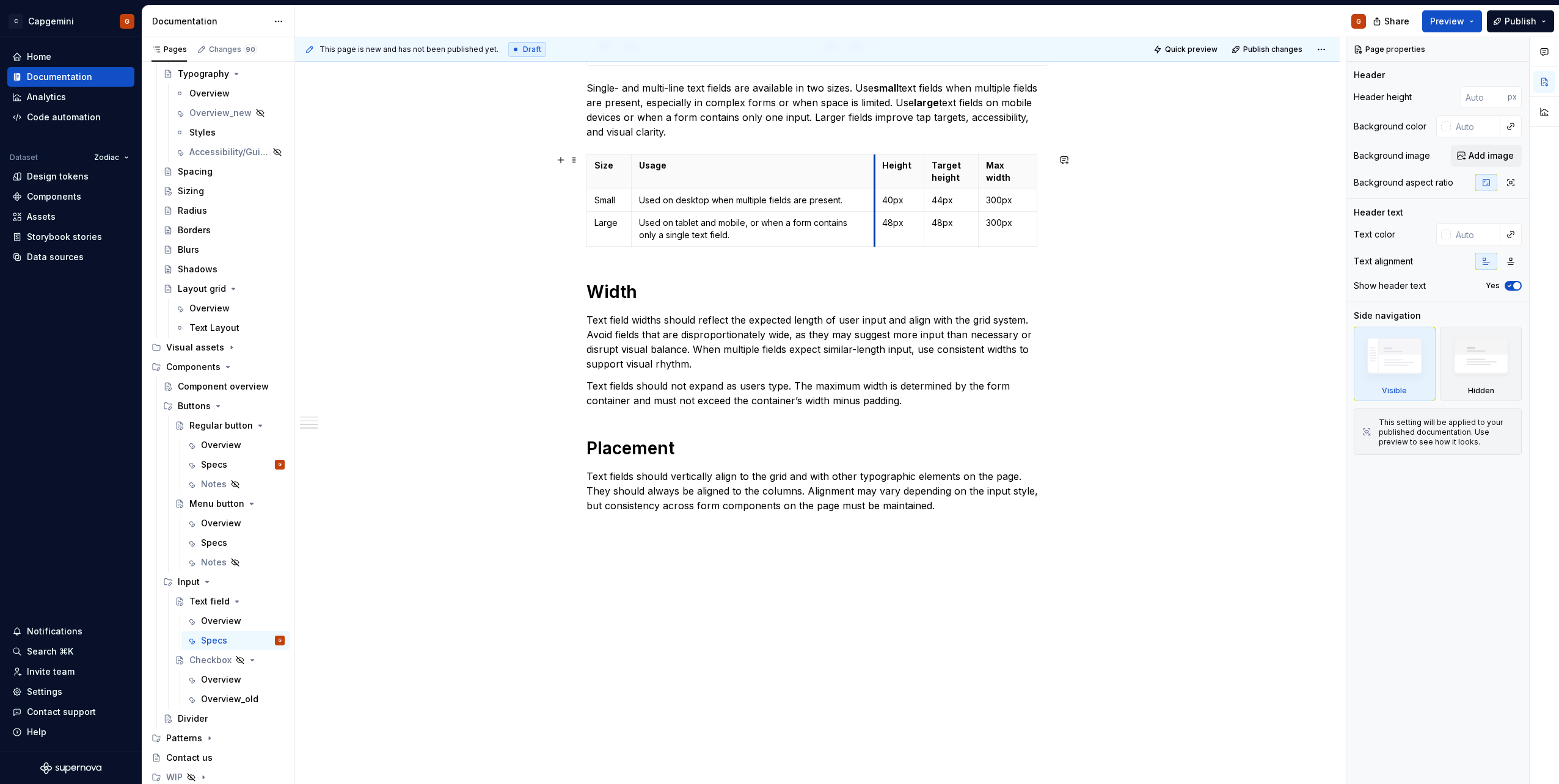
drag, startPoint x: 884, startPoint y: 183, endPoint x: 874, endPoint y: 184, distance: 10.0
click at [875, 184] on th "Height" at bounding box center [900, 172] width 50 height 35
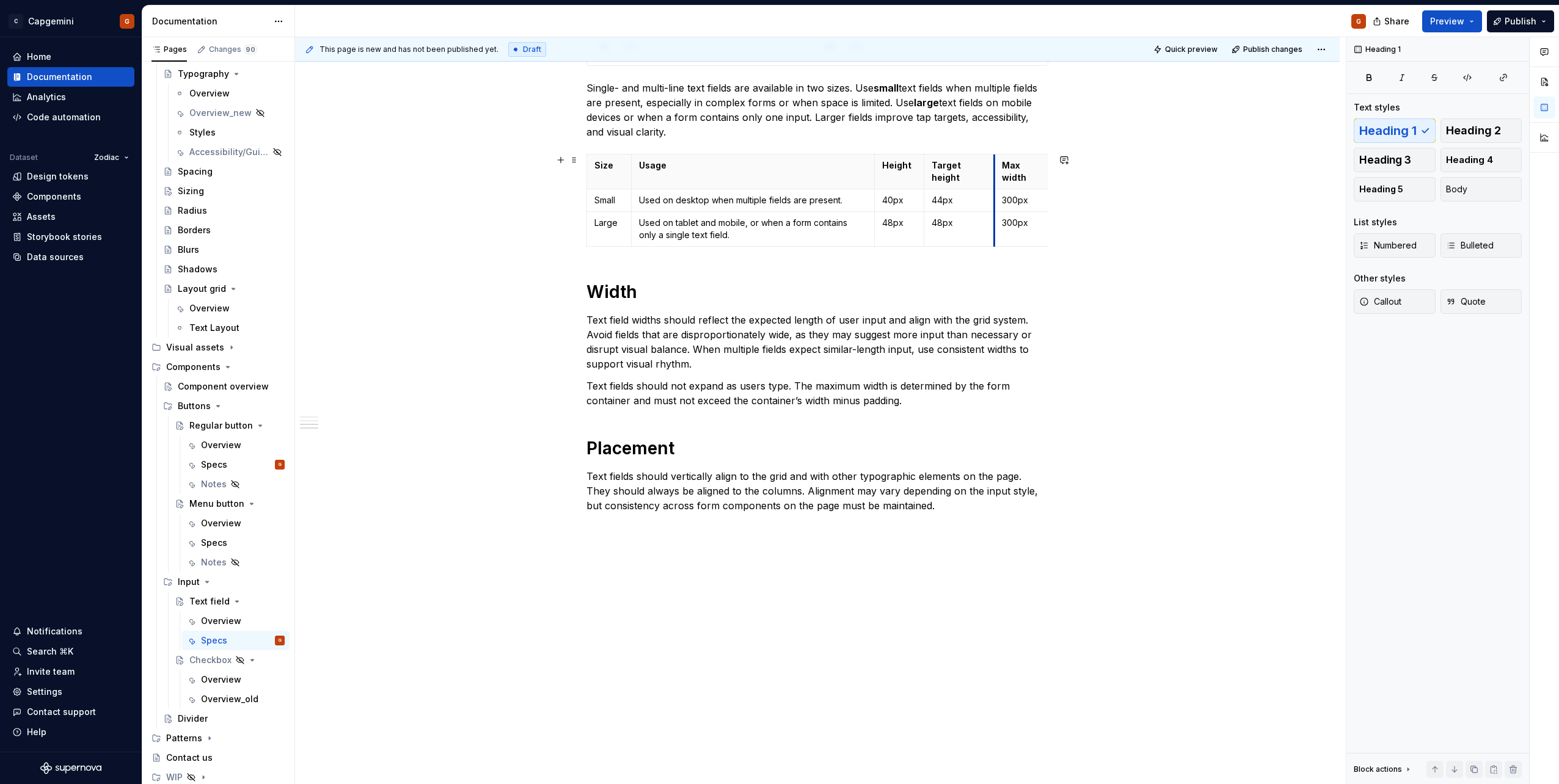
scroll to position [1089, 0]
drag, startPoint x: 977, startPoint y: 173, endPoint x: 994, endPoint y: 175, distance: 17.1
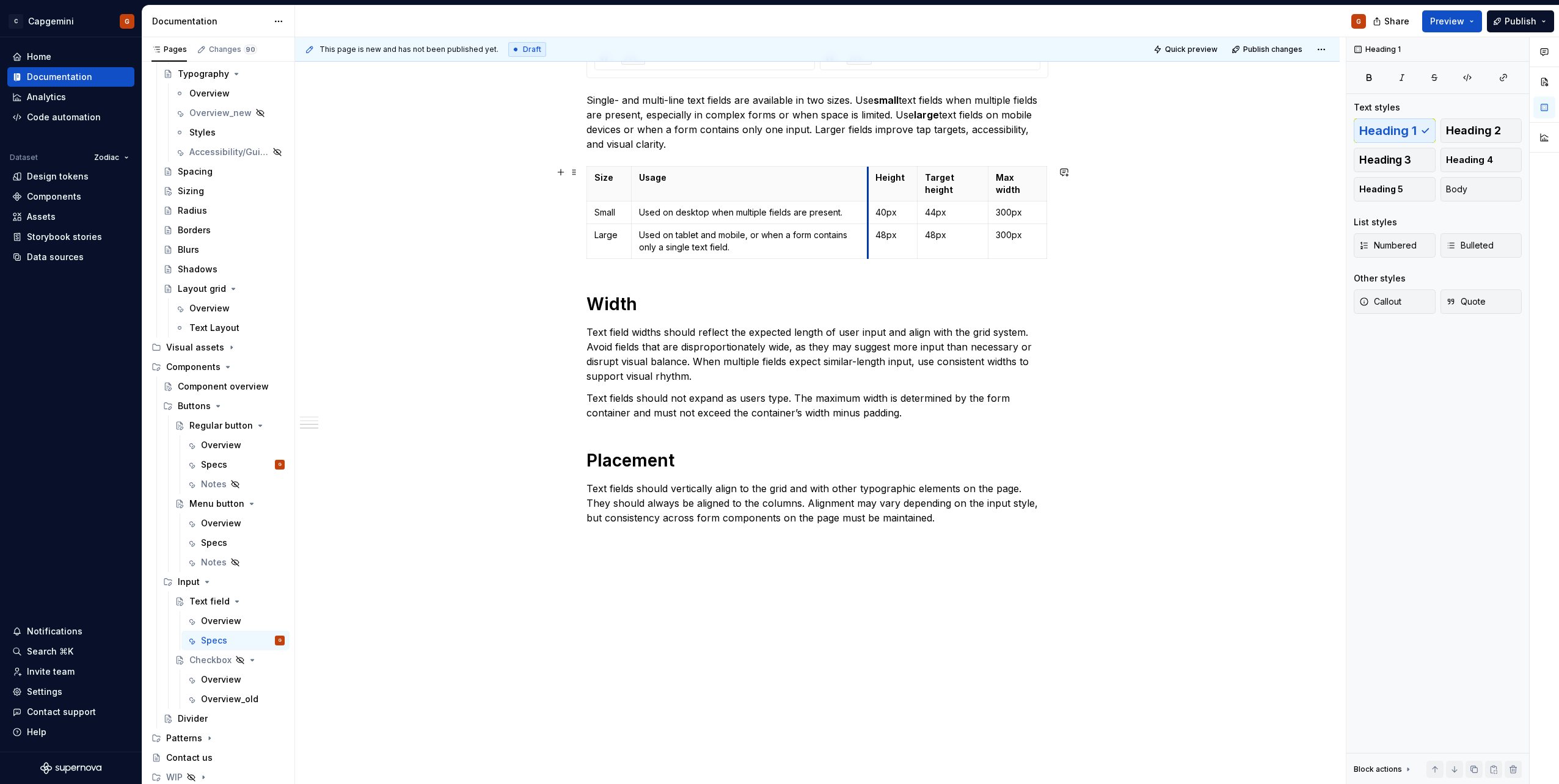
drag, startPoint x: 873, startPoint y: 177, endPoint x: 867, endPoint y: 177, distance: 6.0
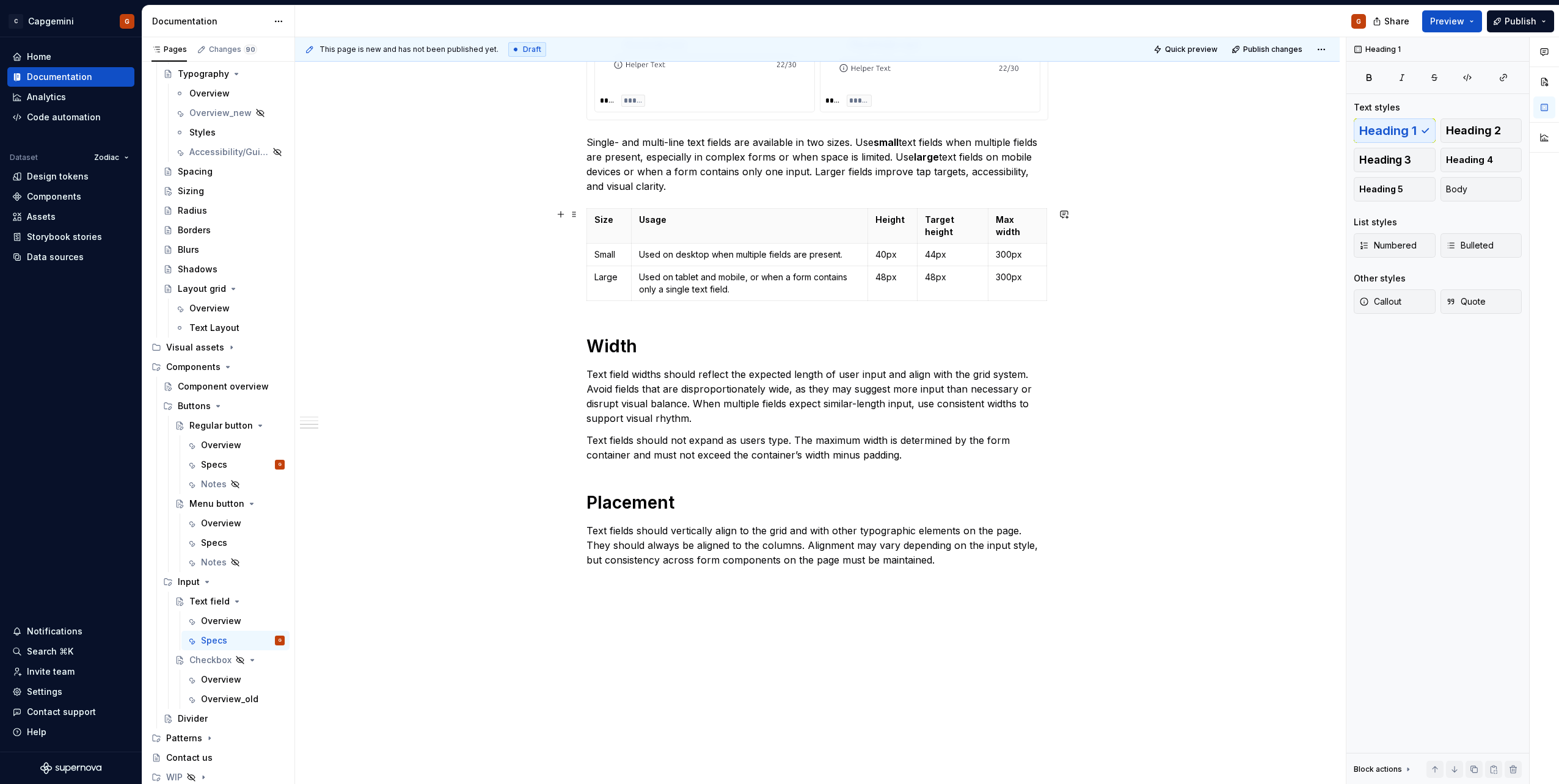
scroll to position [1018, 0]
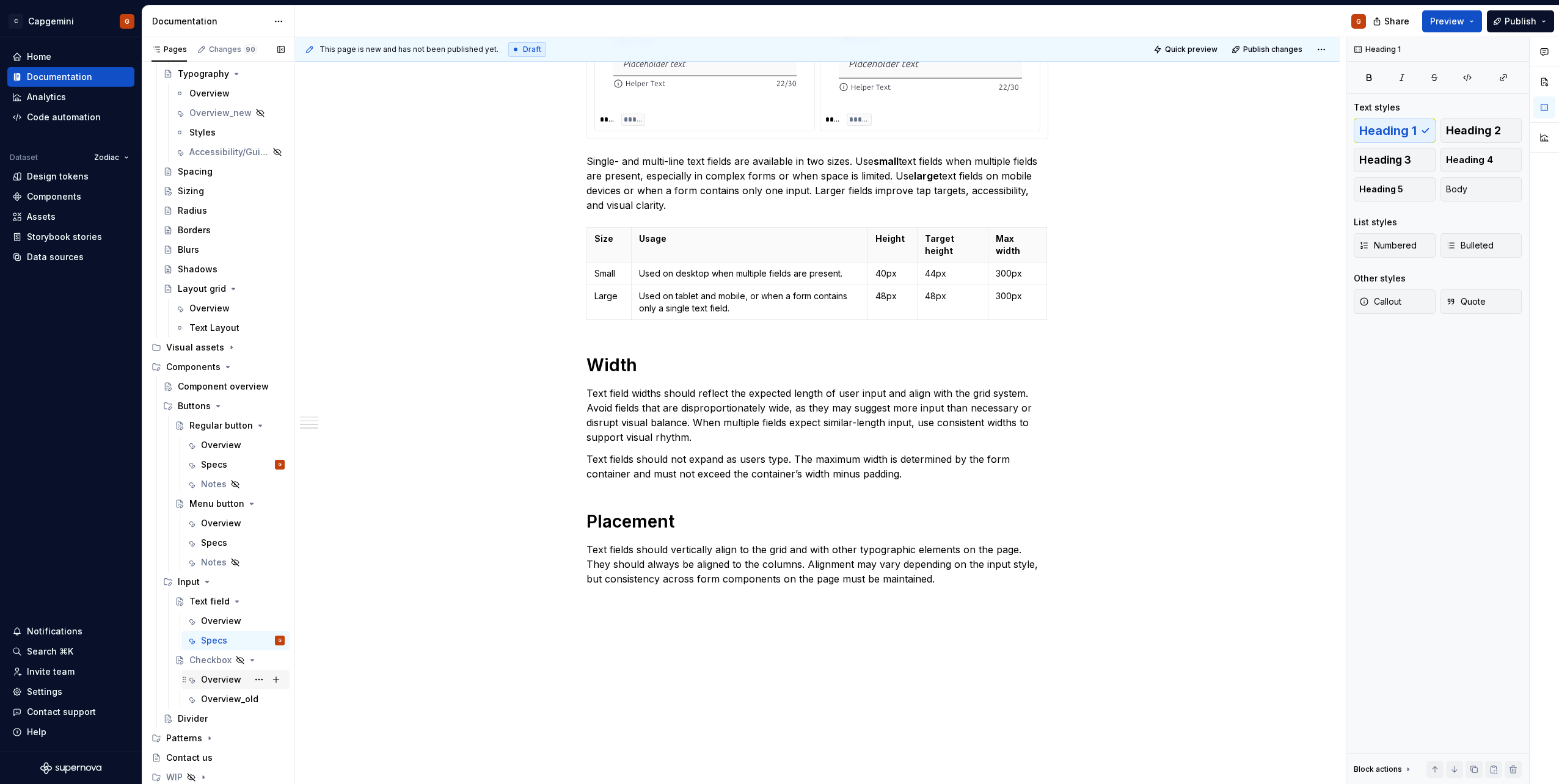
click at [218, 685] on div "Overview" at bounding box center [221, 680] width 40 height 12
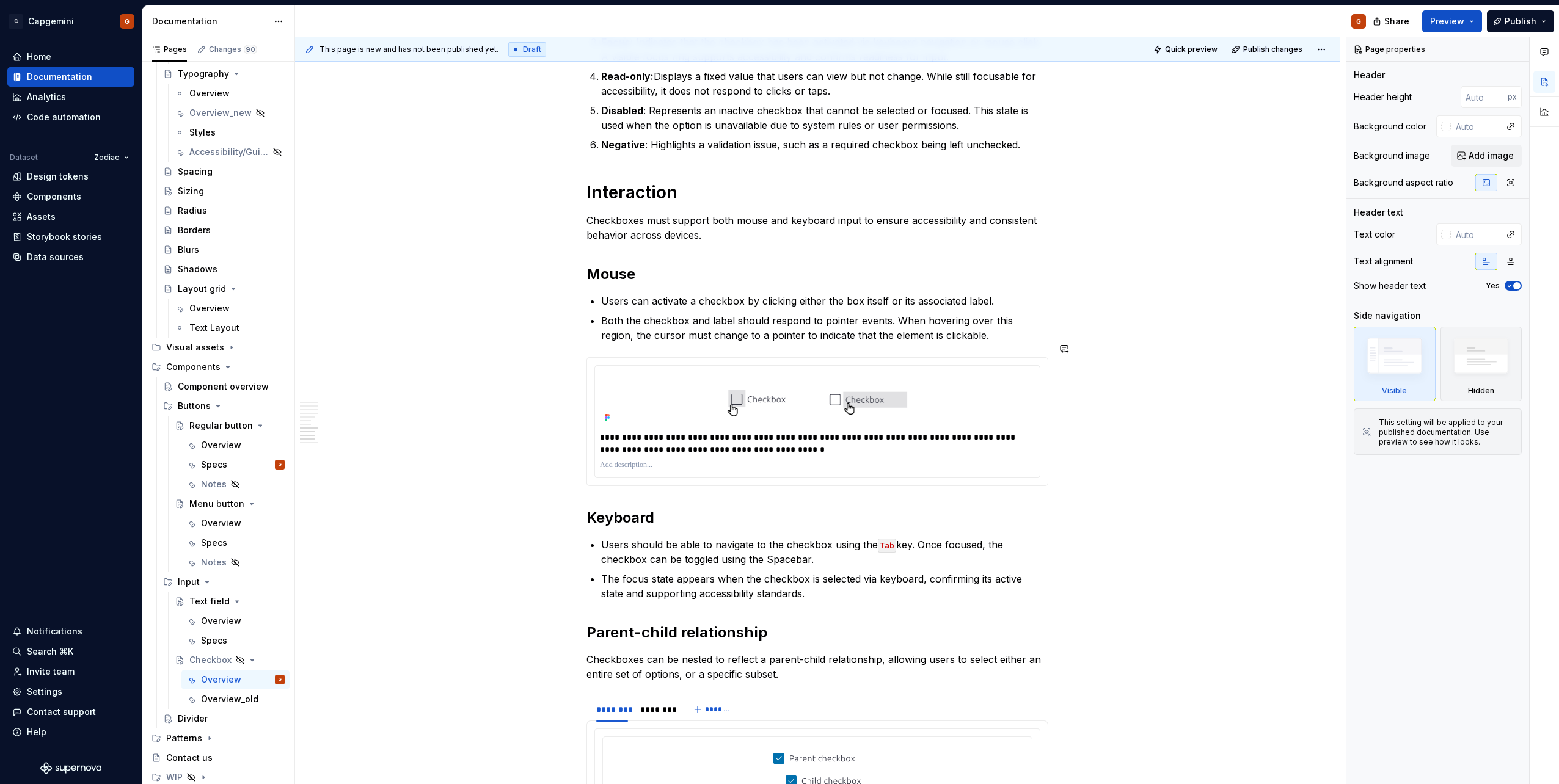
scroll to position [2382, 0]
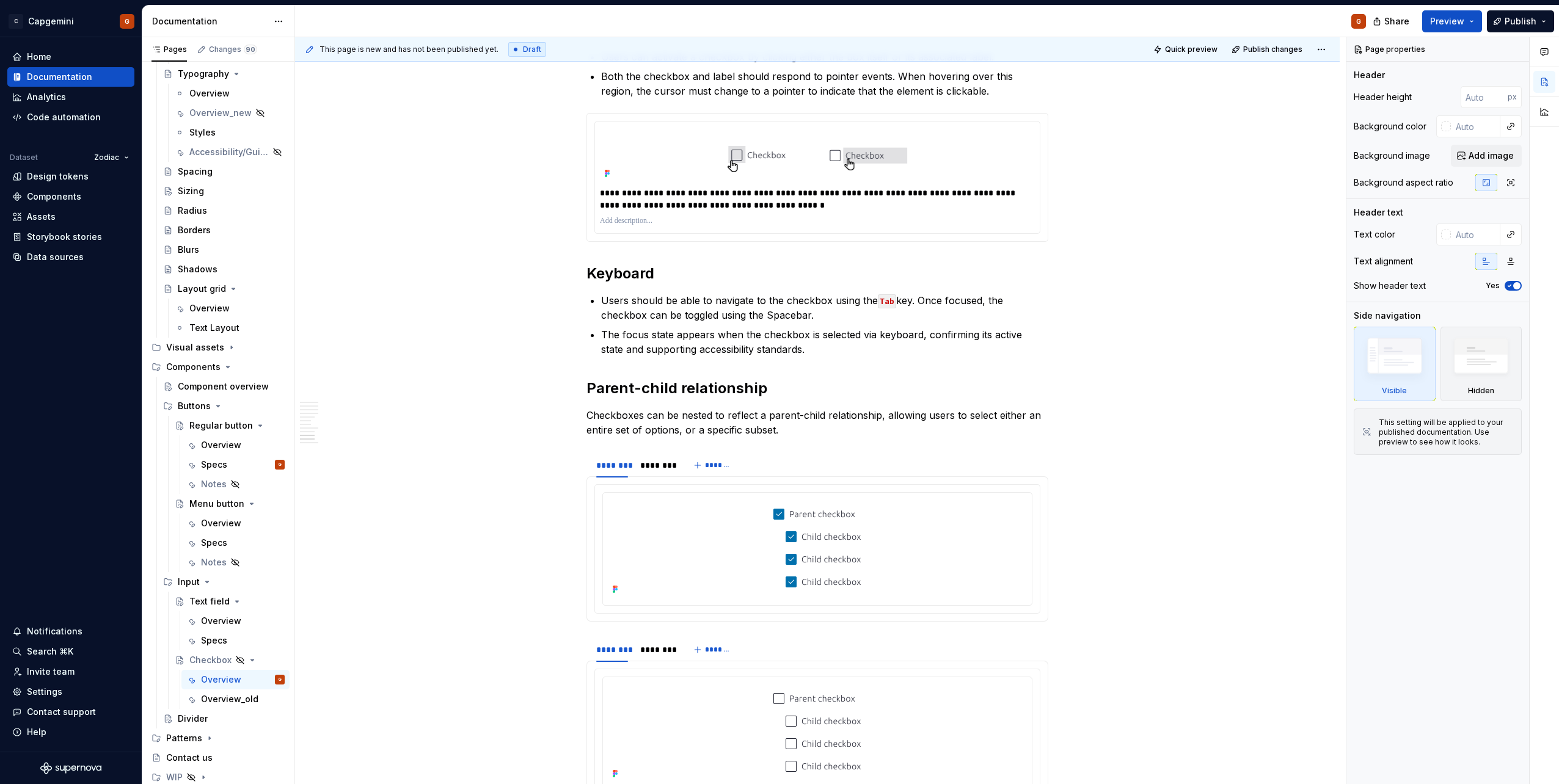
type textarea "*"
click at [60, 179] on div "Design tokens" at bounding box center [58, 177] width 62 height 12
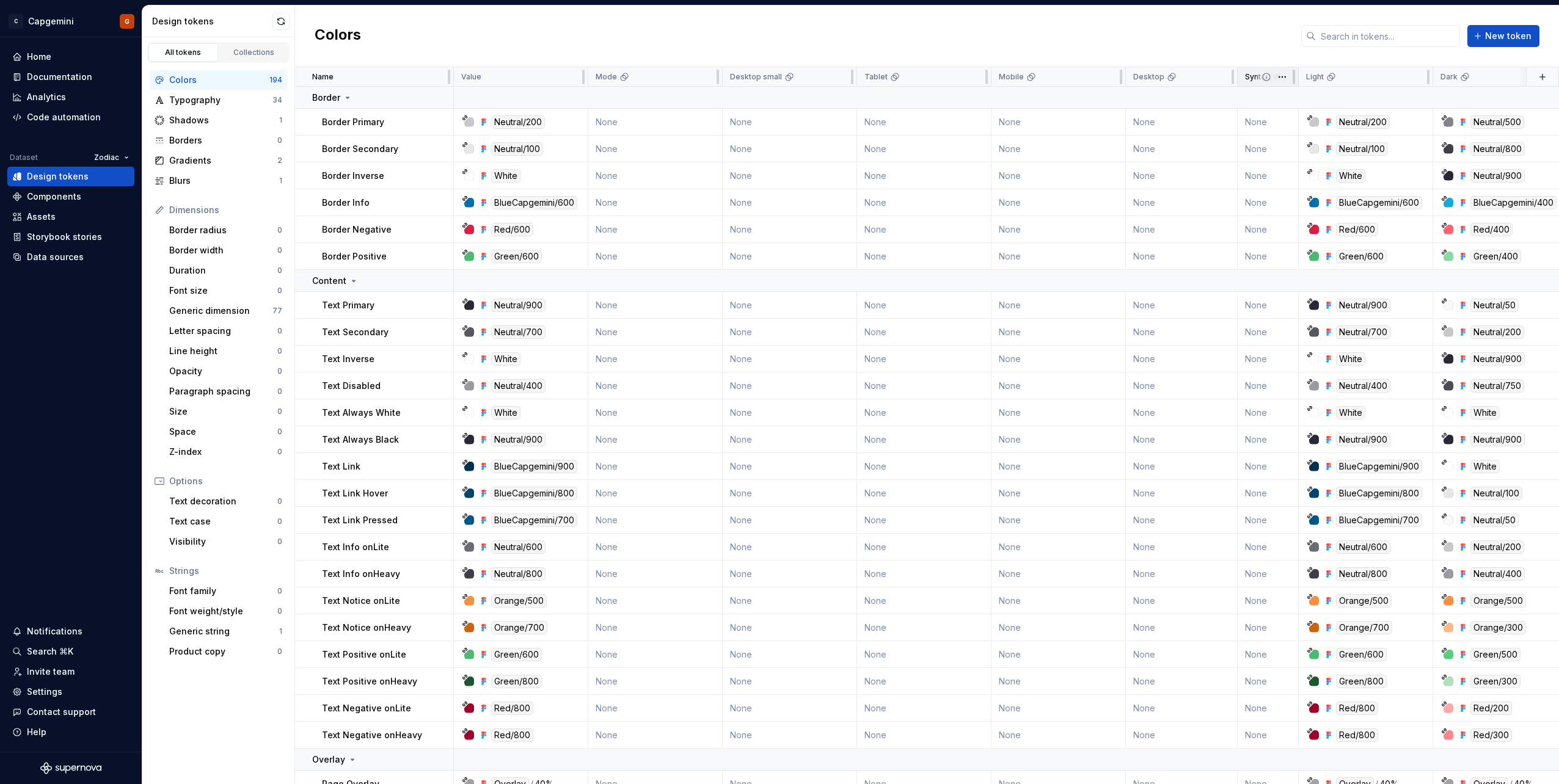
click at [1267, 79] on icon at bounding box center [1266, 77] width 10 height 10
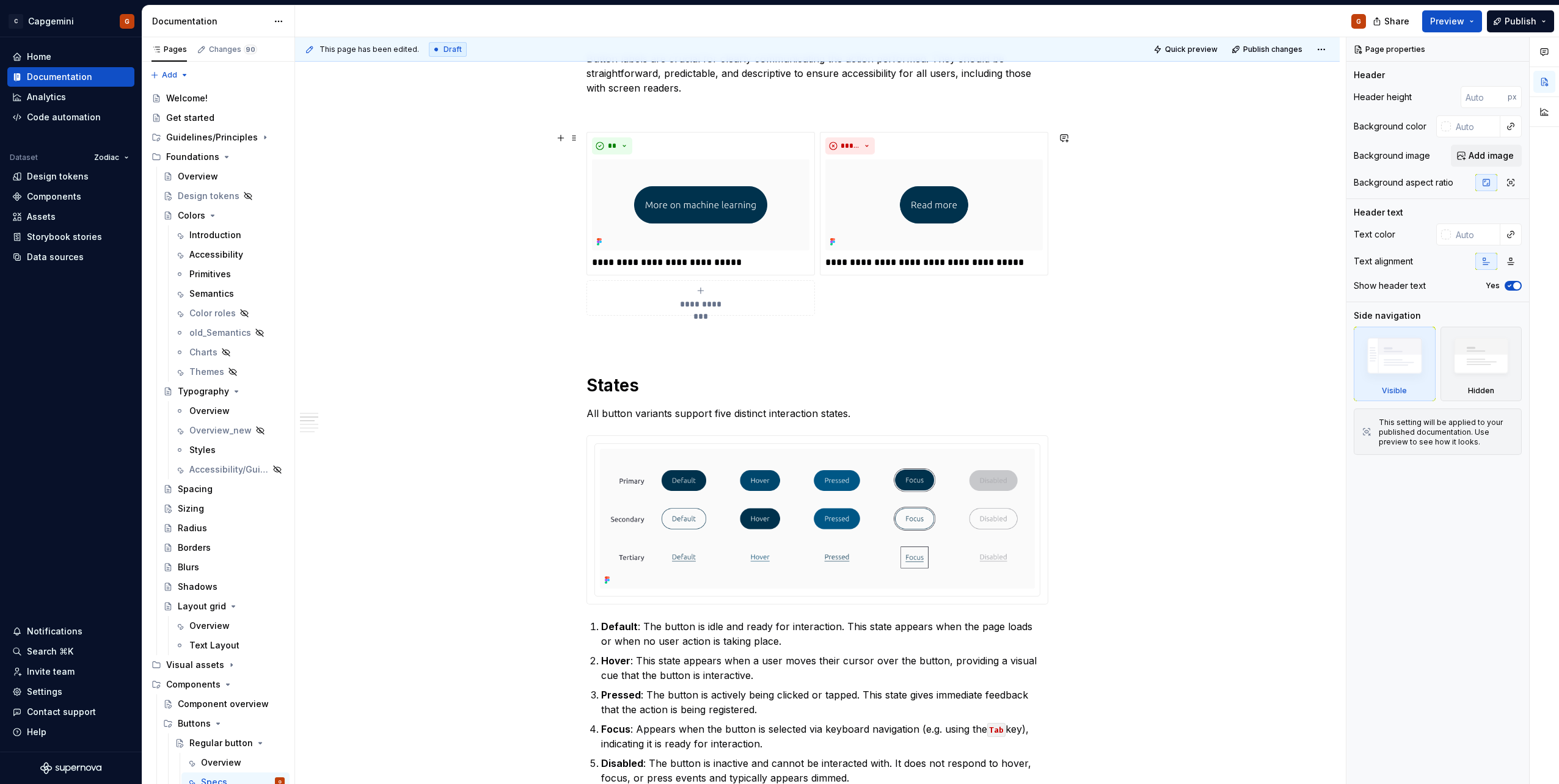
scroll to position [366, 0]
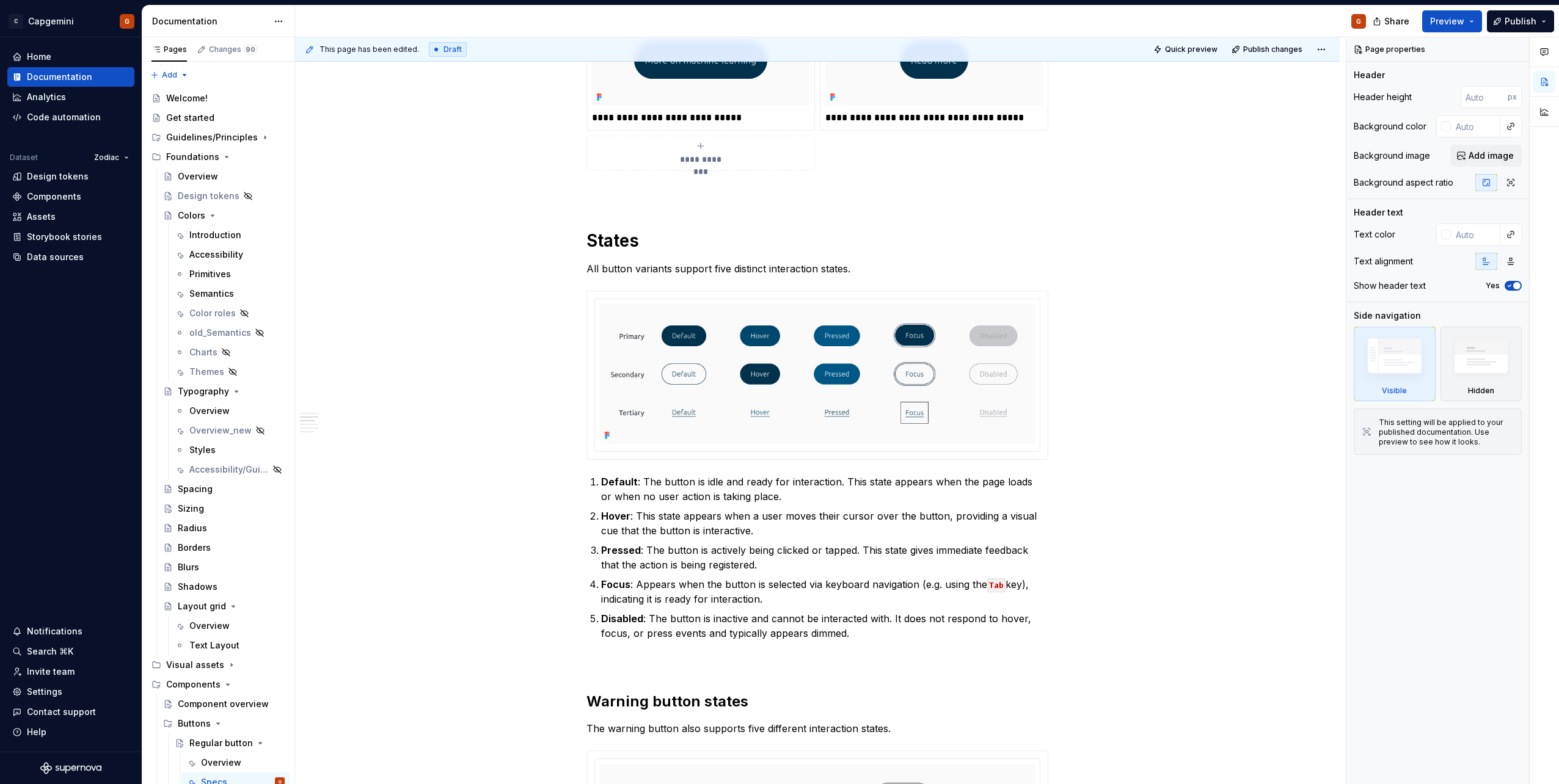
type textarea "*"
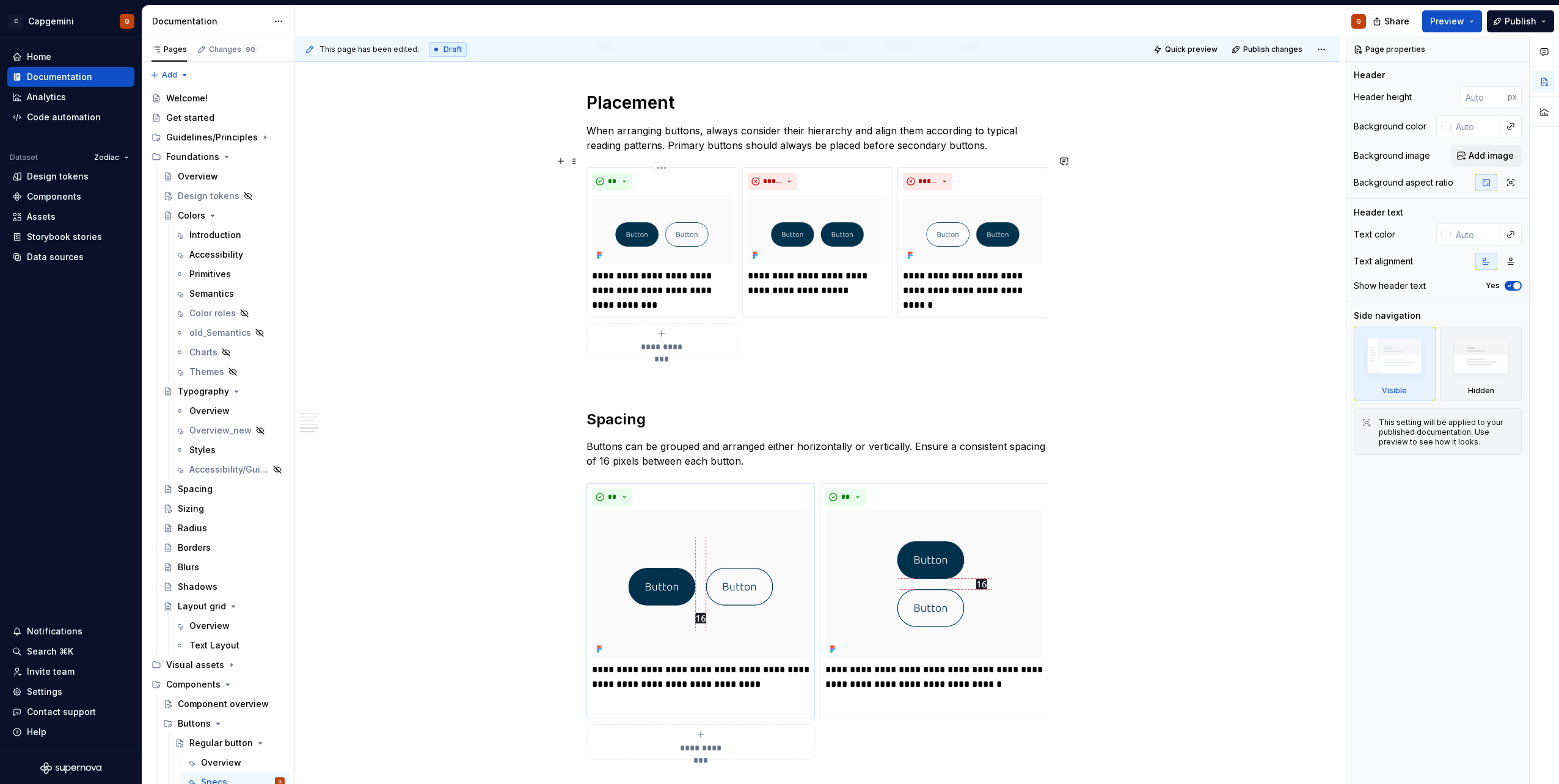
scroll to position [2057, 0]
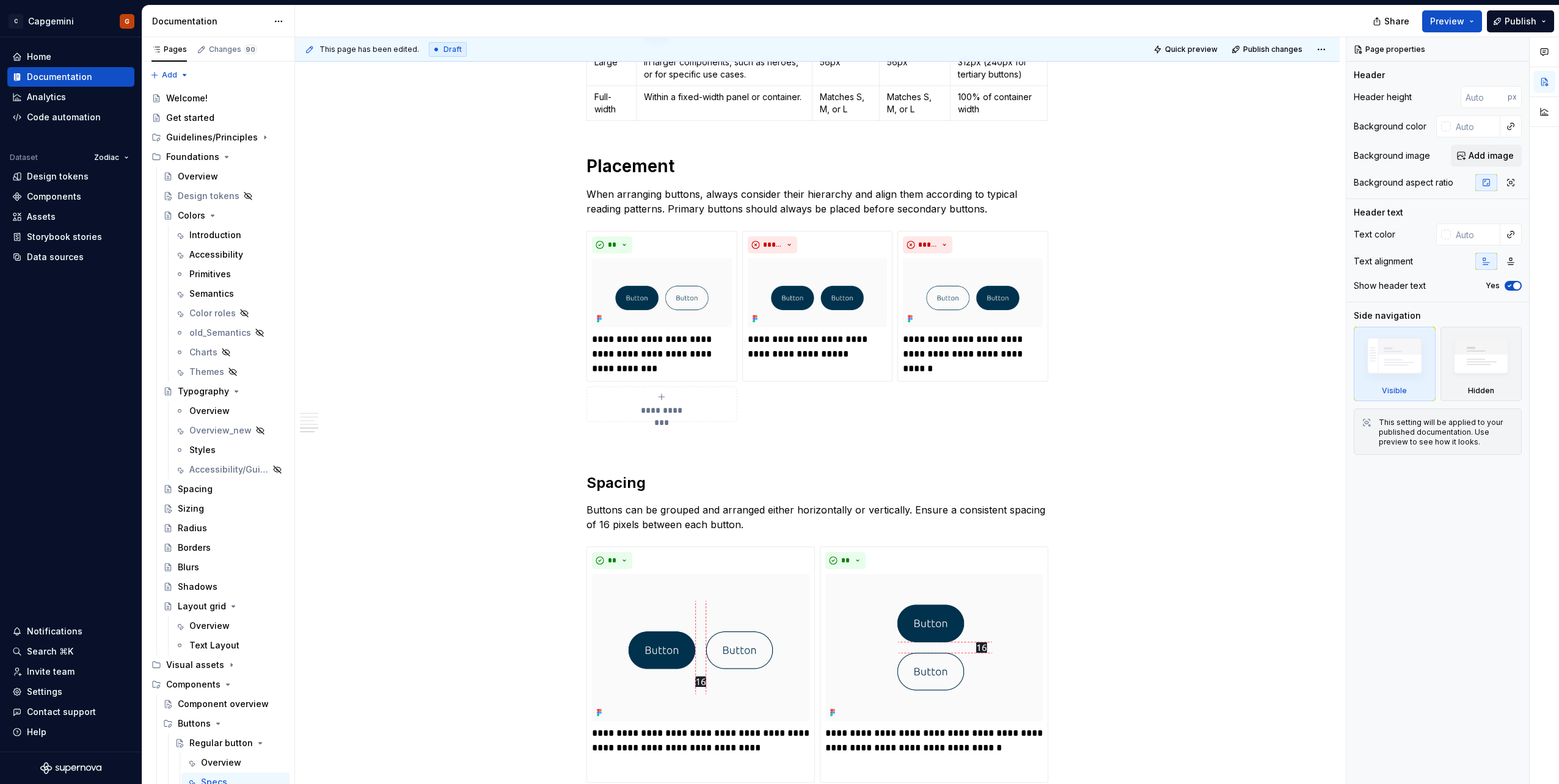
type textarea "*"
